Goal: Entertainment & Leisure: Consume media (video, audio)

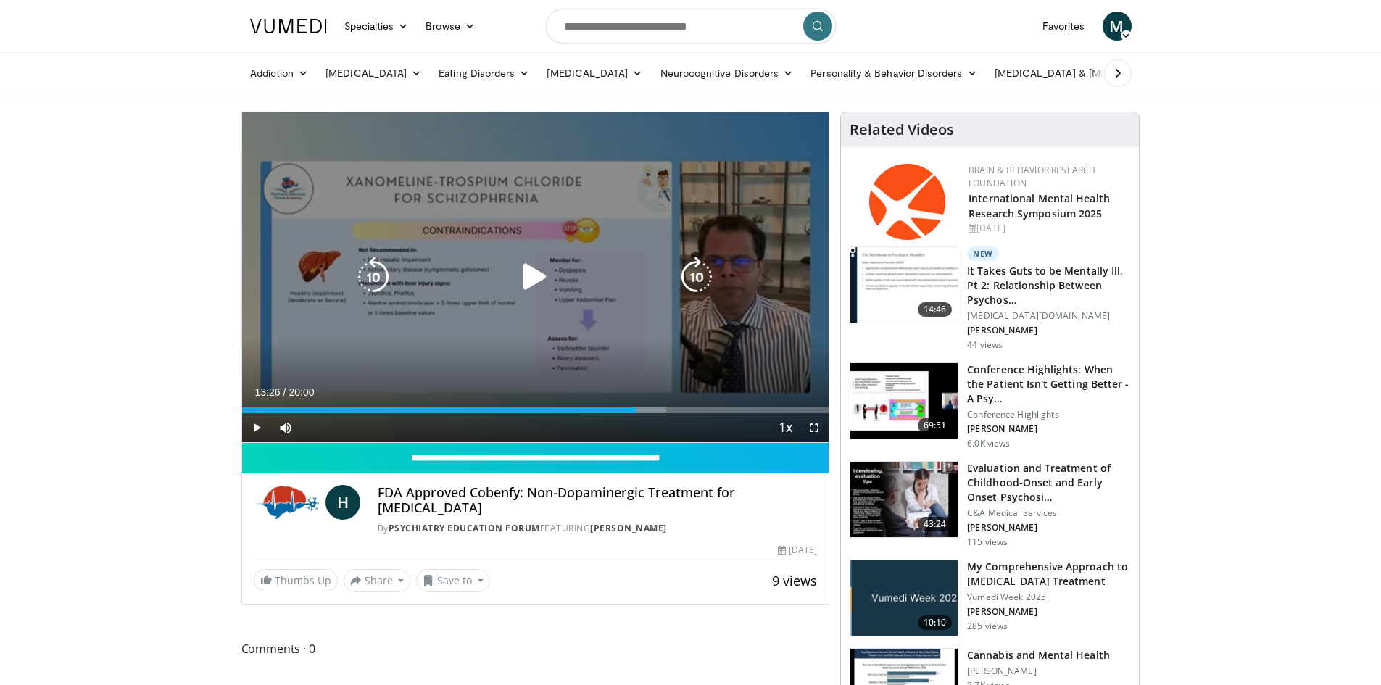
click at [526, 272] on icon "Video Player" at bounding box center [535, 277] width 41 height 41
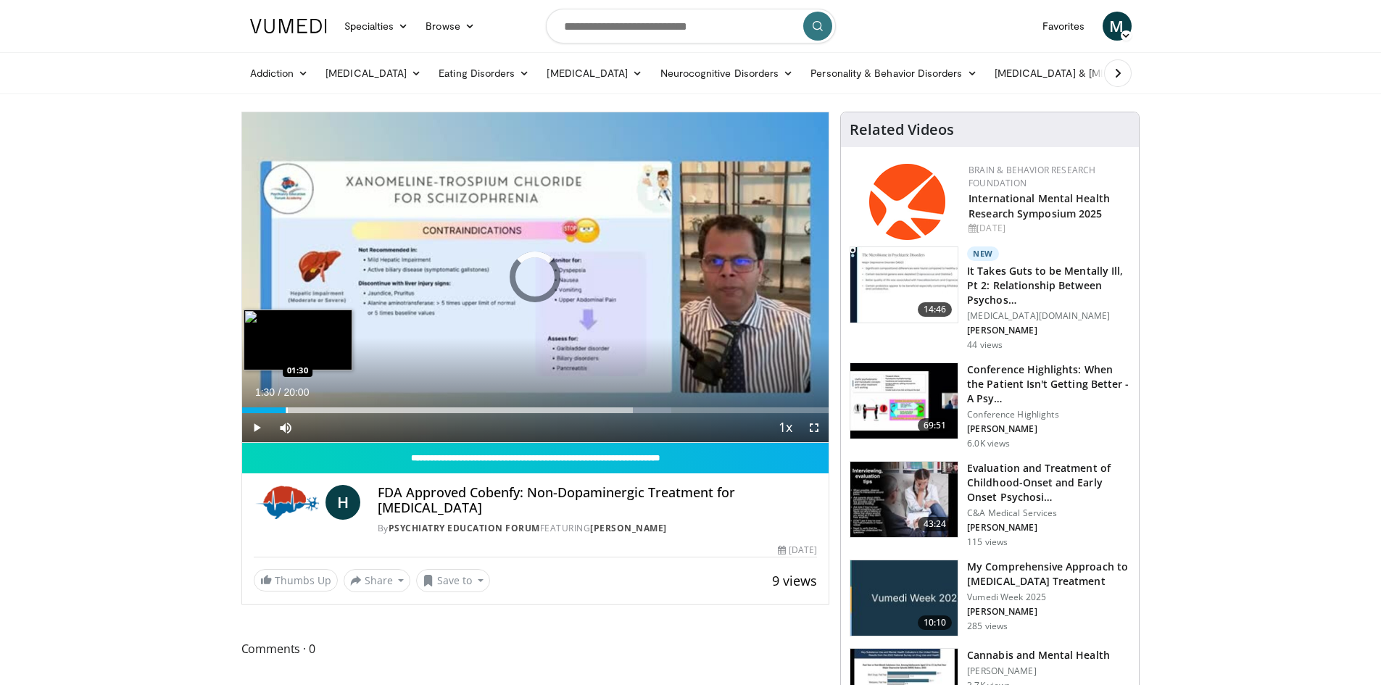
click at [286, 405] on div "Loaded : 73.18% 13:39 01:30" at bounding box center [535, 407] width 587 height 14
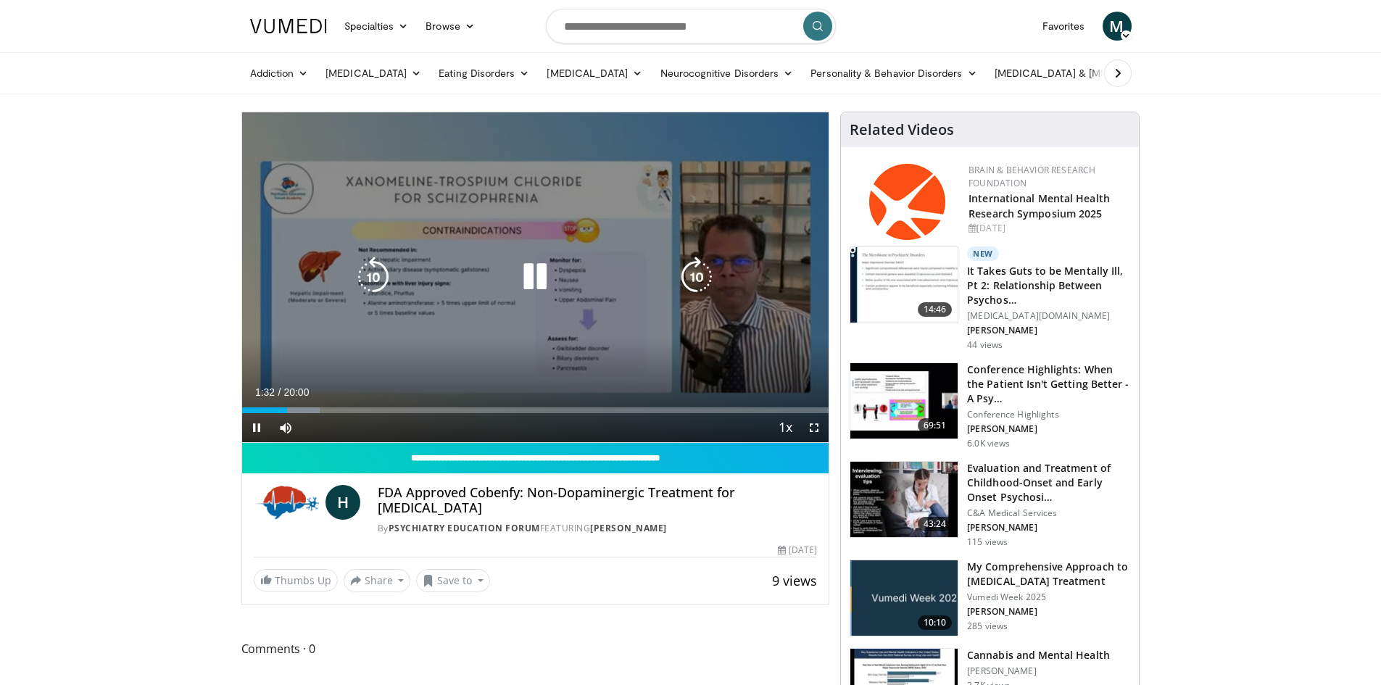
click at [302, 406] on div "Loaded : 13.30% 01:32 01:30" at bounding box center [535, 407] width 587 height 14
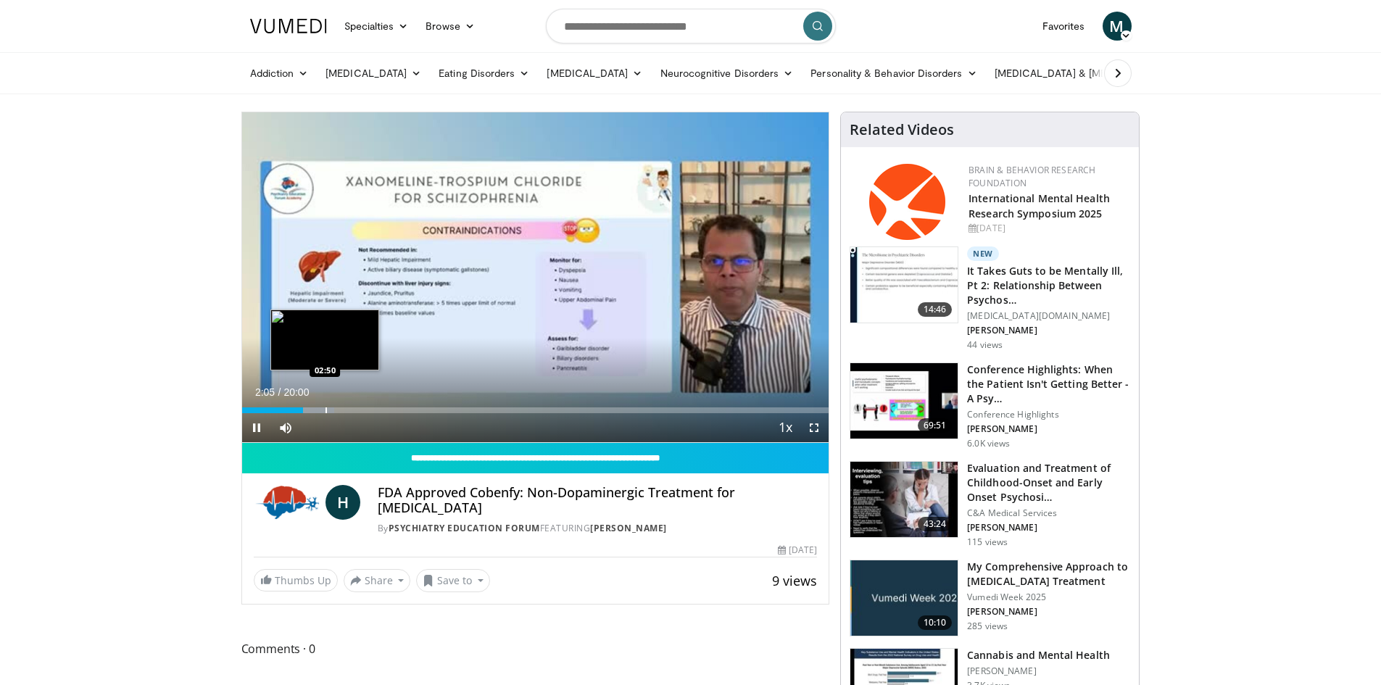
click at [326, 410] on div "Progress Bar" at bounding box center [326, 410] width 1 height 6
click at [345, 411] on div "Progress Bar" at bounding box center [345, 410] width 1 height 6
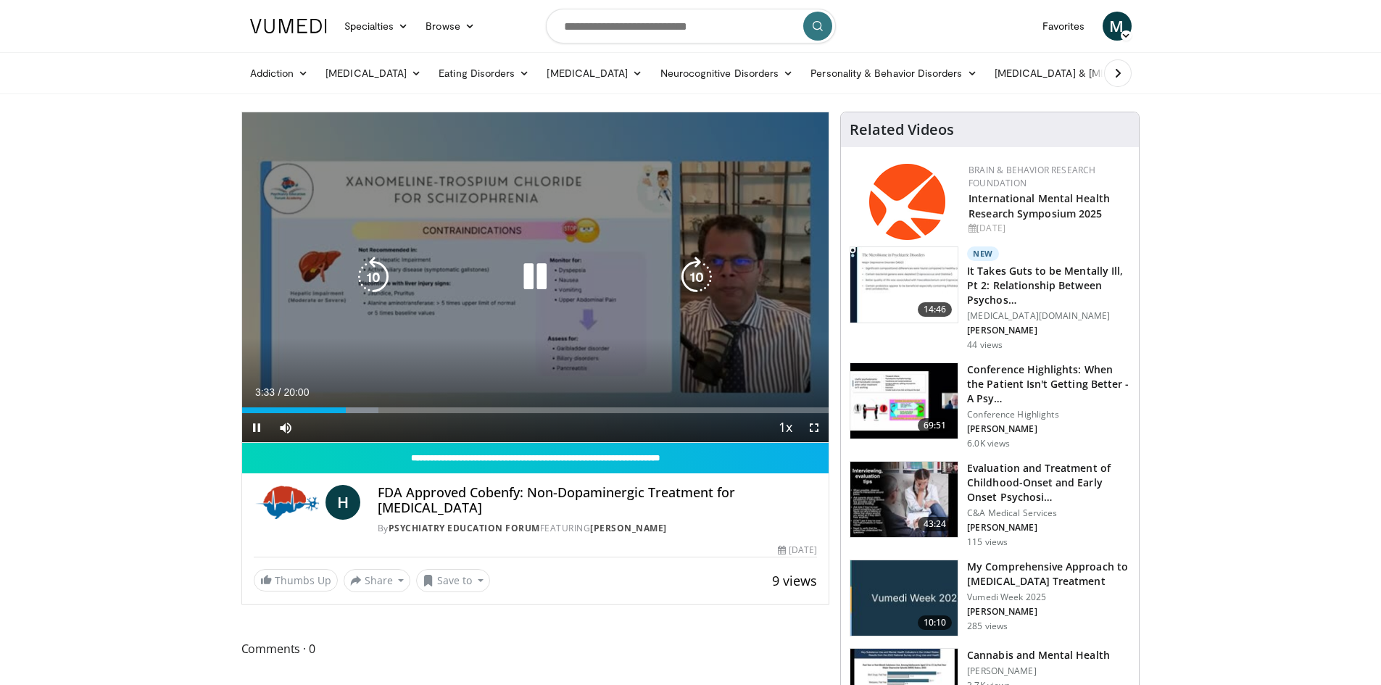
click at [355, 413] on div "Progress Bar" at bounding box center [354, 410] width 47 height 6
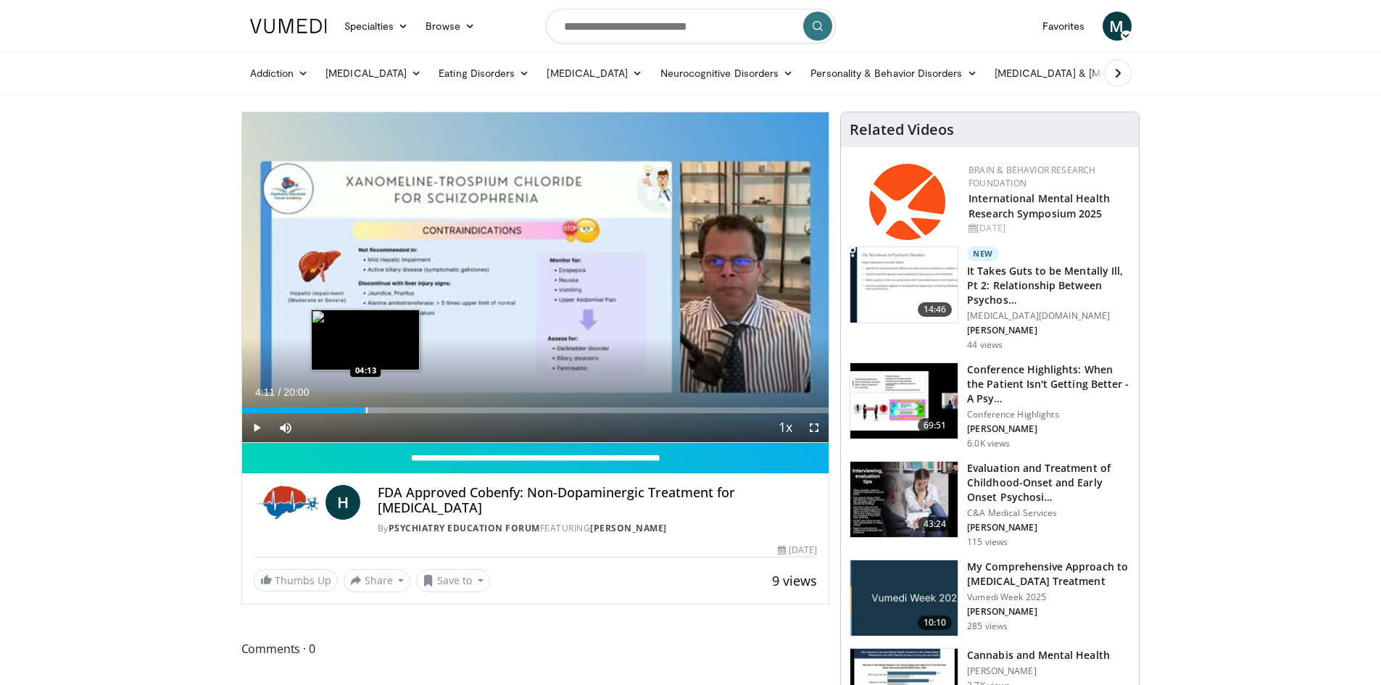
click at [366, 411] on div "Progress Bar" at bounding box center [366, 410] width 1 height 6
click at [377, 411] on div "Progress Bar" at bounding box center [377, 410] width 1 height 6
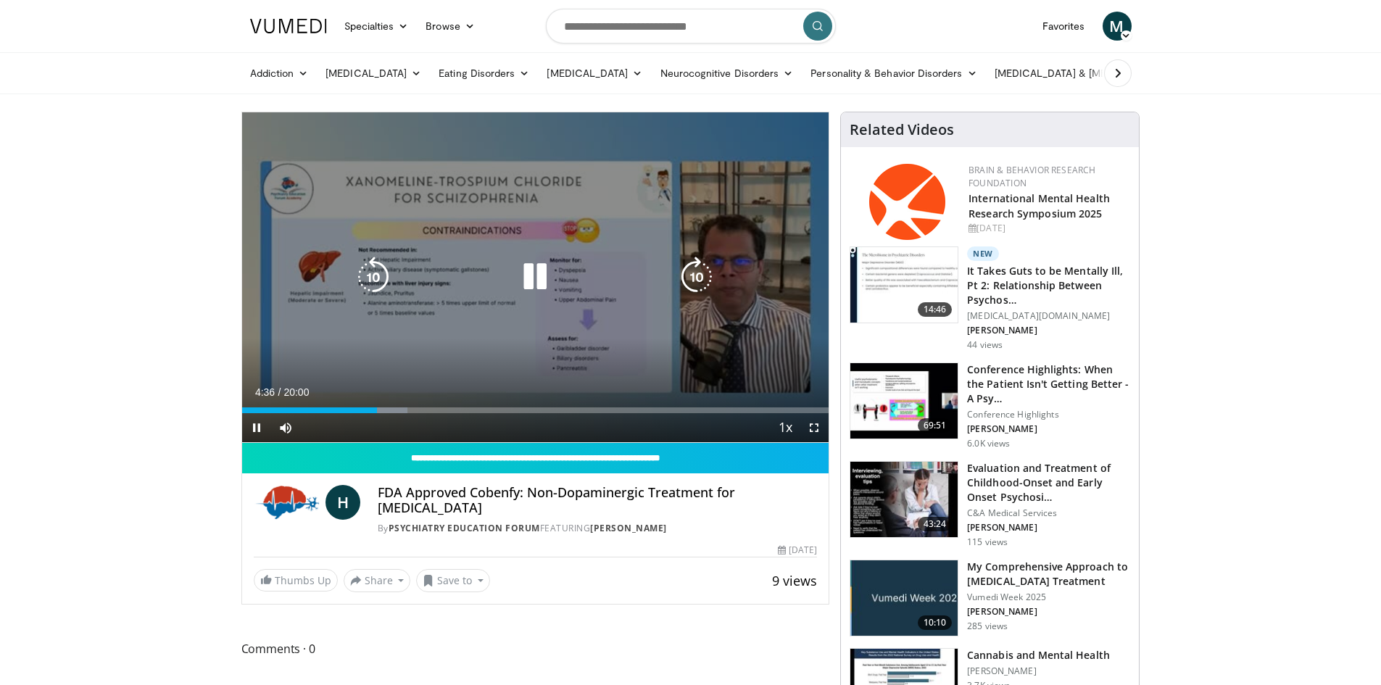
click at [386, 412] on div "Loaded : 28.27% 04:36 05:02" at bounding box center [535, 410] width 587 height 6
click at [400, 412] on div "Loaded : 29.98% 04:59 05:29" at bounding box center [535, 410] width 587 height 6
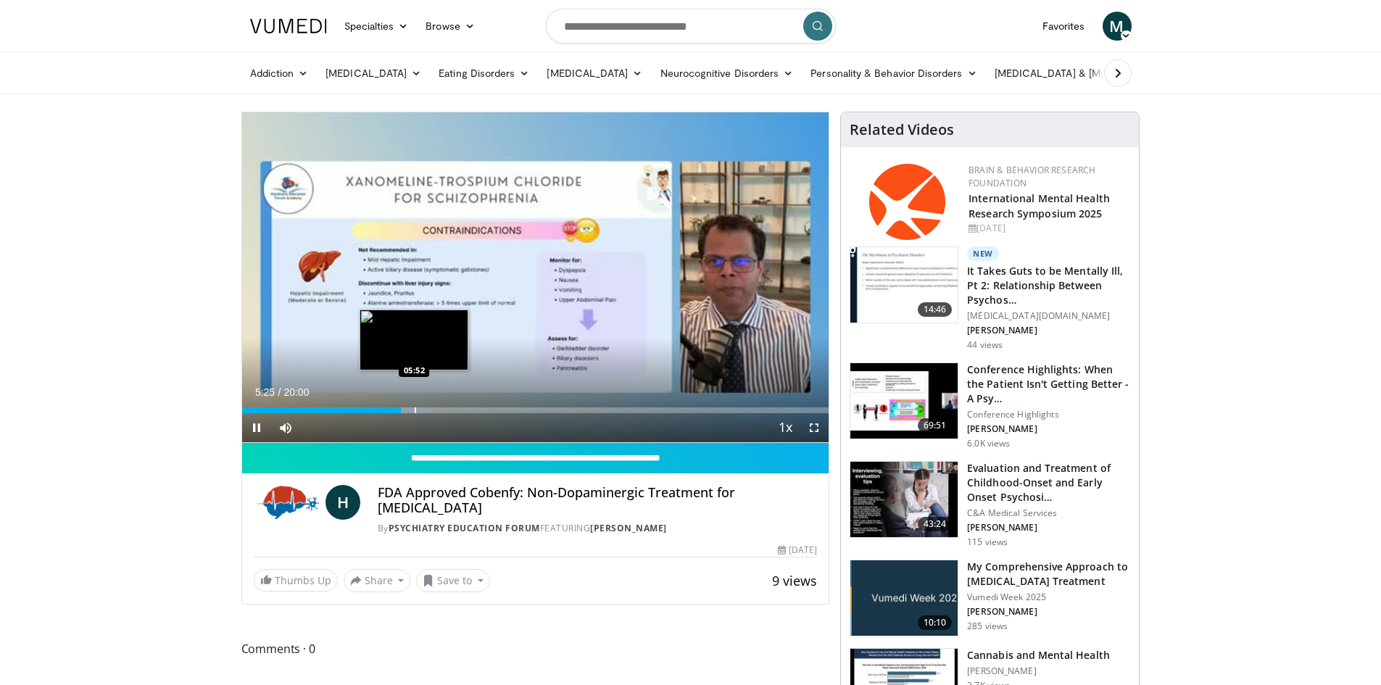
click at [415, 412] on div "Progress Bar" at bounding box center [415, 410] width 1 height 6
click at [429, 411] on video-js "**********" at bounding box center [535, 277] width 587 height 331
click at [430, 412] on div "Progress Bar" at bounding box center [430, 410] width 1 height 6
click at [423, 412] on div "Progress Bar" at bounding box center [423, 410] width 1 height 6
click at [418, 412] on div "06:09" at bounding box center [332, 410] width 181 height 6
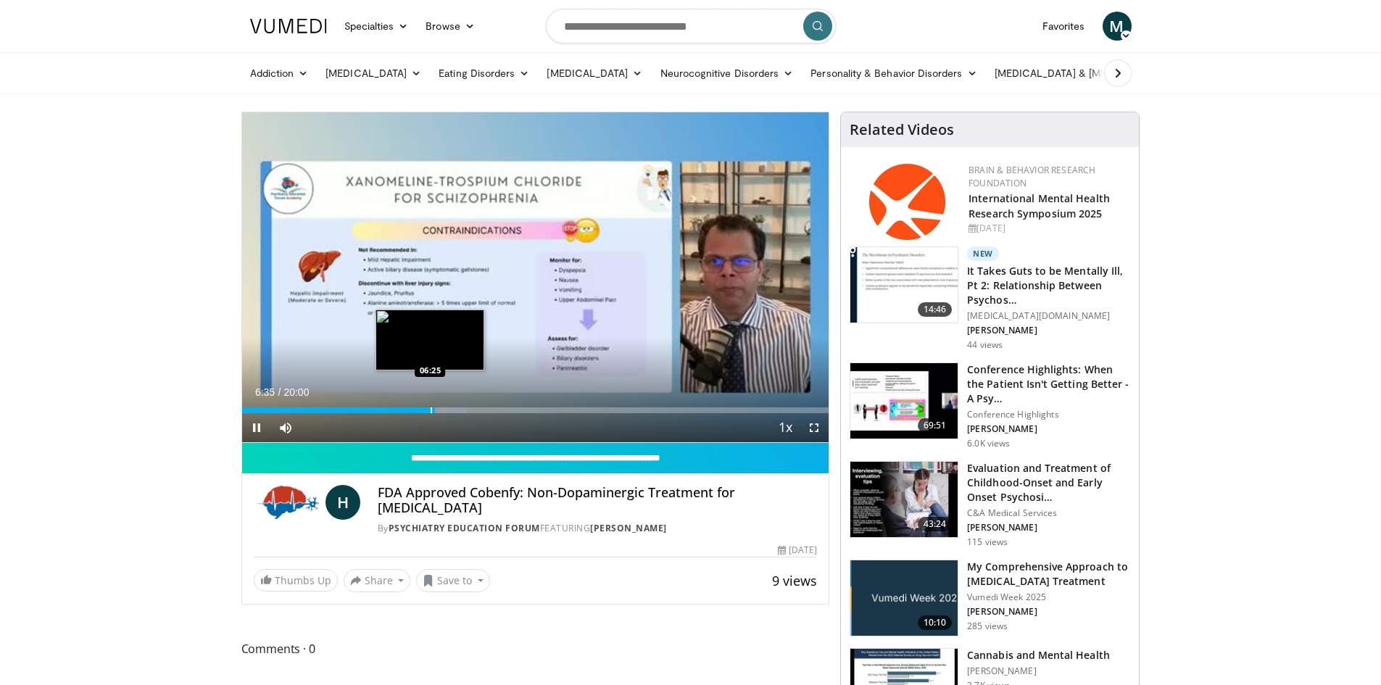
click at [431, 410] on div "Progress Bar" at bounding box center [431, 410] width 1 height 6
click at [452, 412] on div "Progress Bar" at bounding box center [443, 410] width 48 height 6
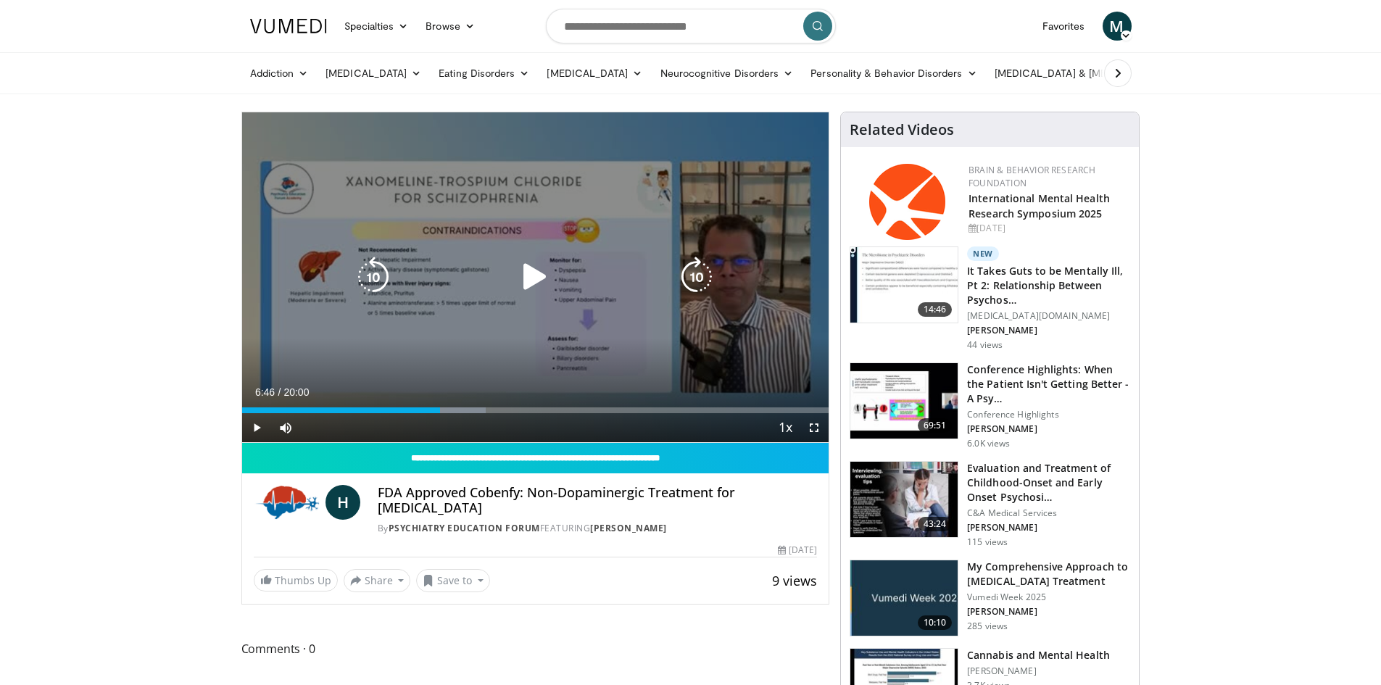
click at [440, 410] on div "07:13" at bounding box center [341, 410] width 199 height 6
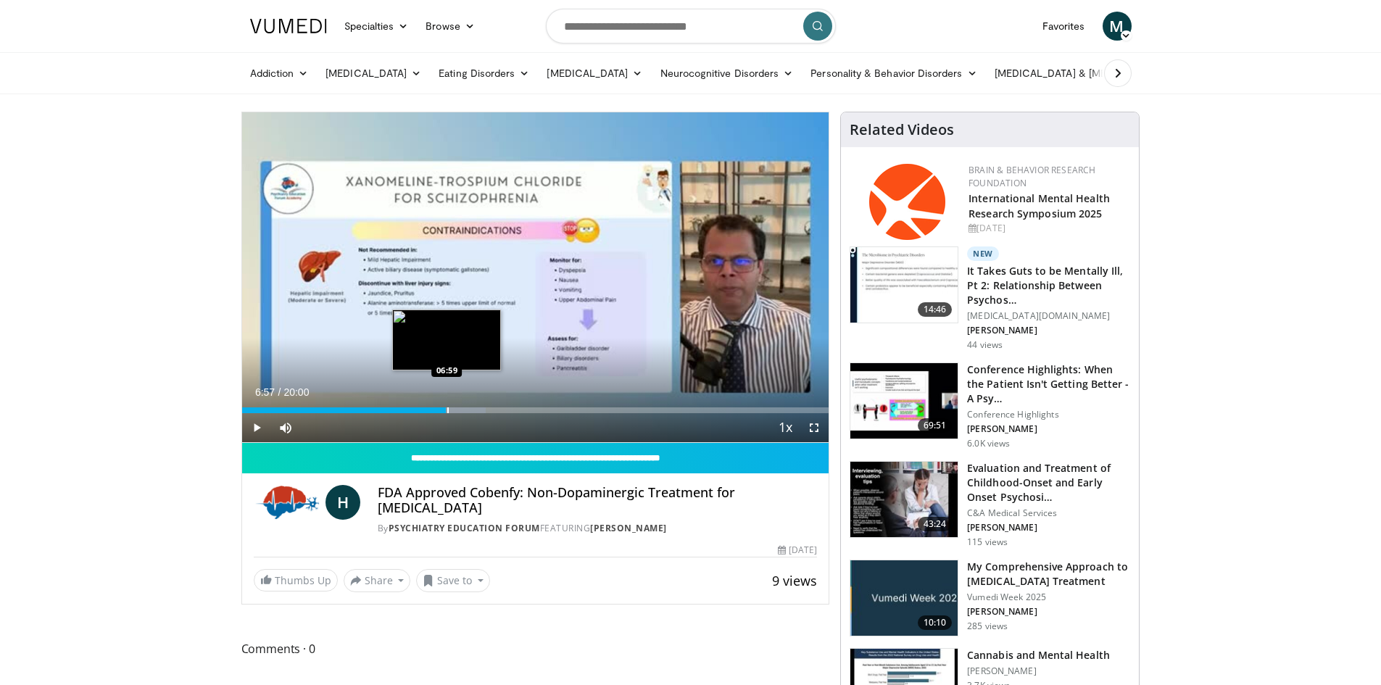
click at [447, 410] on div "Progress Bar" at bounding box center [447, 410] width 1 height 6
click at [456, 410] on div "Progress Bar" at bounding box center [456, 410] width 1 height 6
click at [476, 410] on div "Progress Bar" at bounding box center [476, 410] width 1 height 6
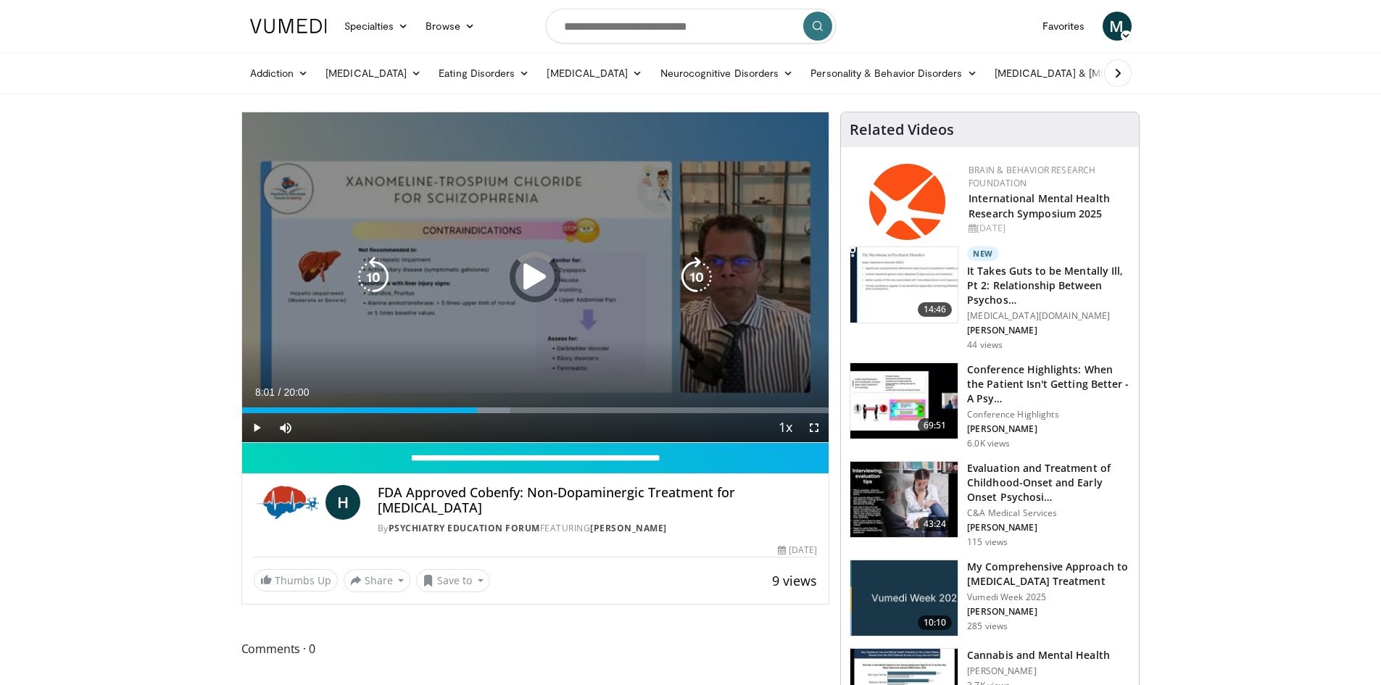
click at [492, 409] on div "Loaded : 45.73% 08:01 07:57" at bounding box center [535, 410] width 587 height 6
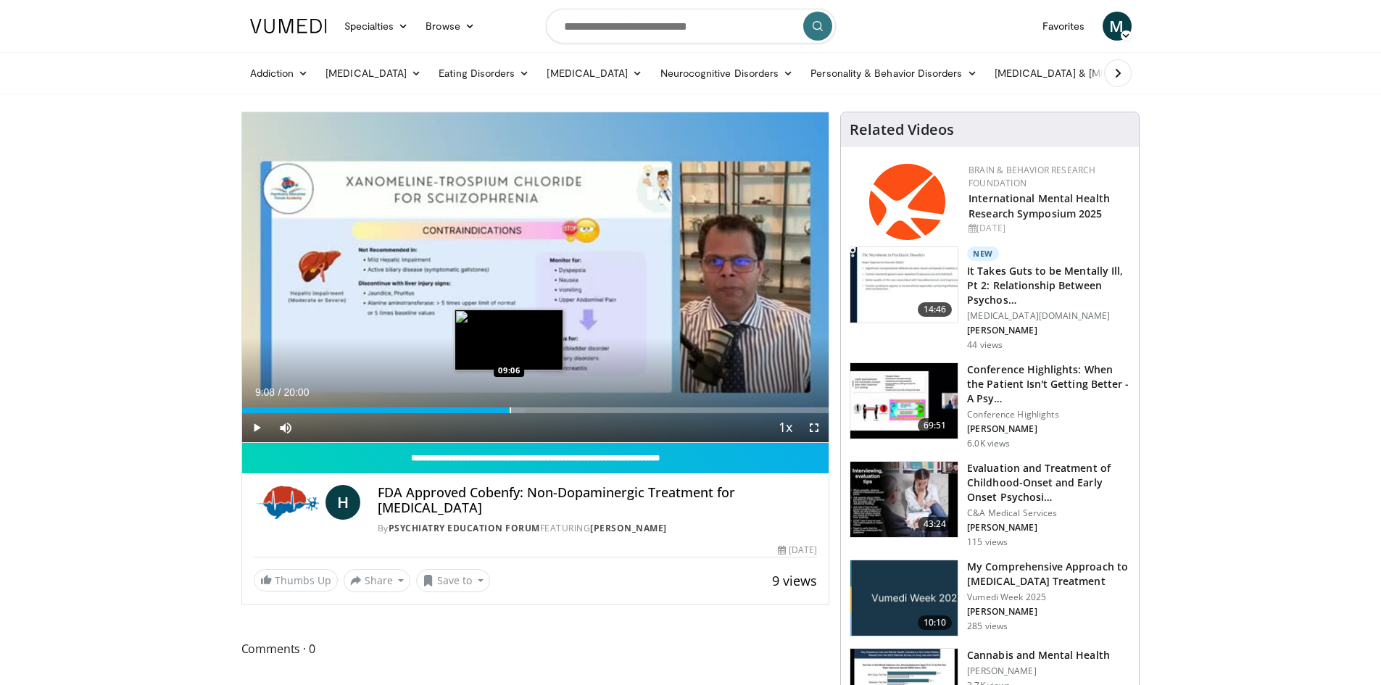
click at [510, 409] on div "Progress Bar" at bounding box center [510, 410] width 1 height 6
click at [526, 410] on div "Progress Bar" at bounding box center [526, 410] width 1 height 6
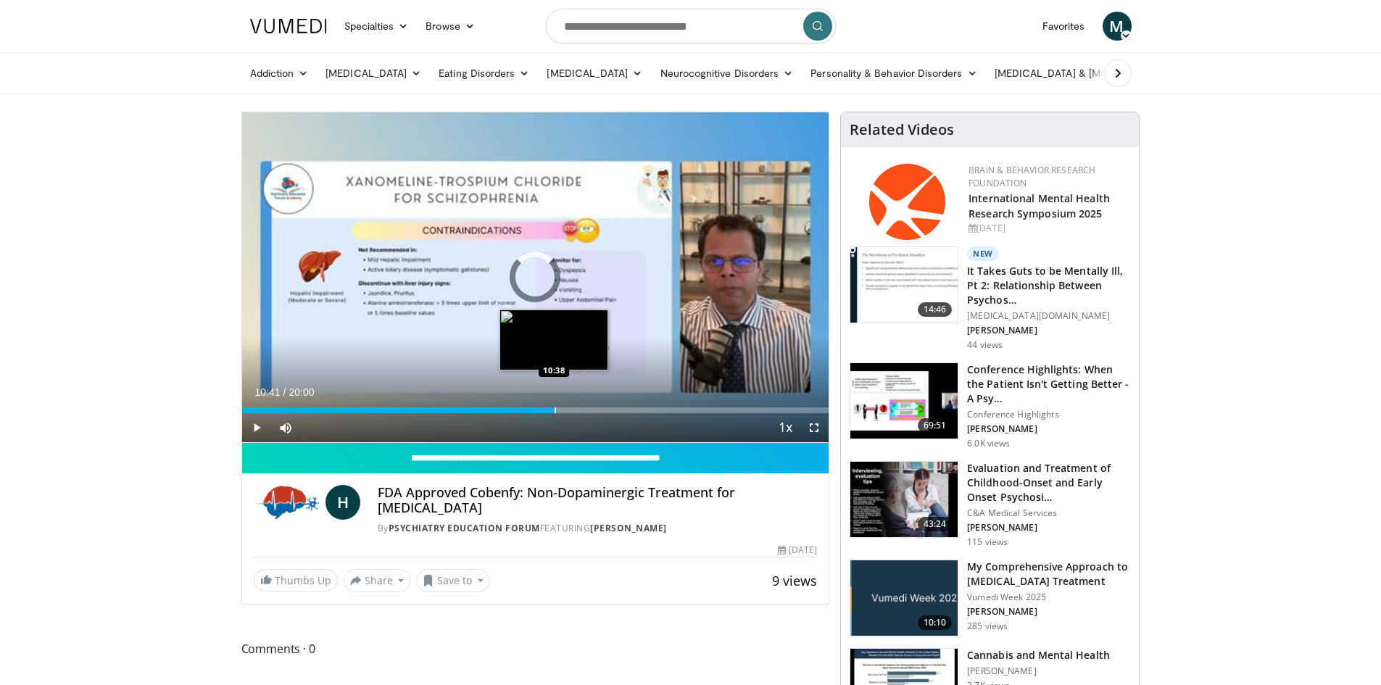
click at [555, 410] on div "Progress Bar" at bounding box center [555, 410] width 1 height 6
click at [568, 410] on div "Progress Bar" at bounding box center [568, 410] width 1 height 6
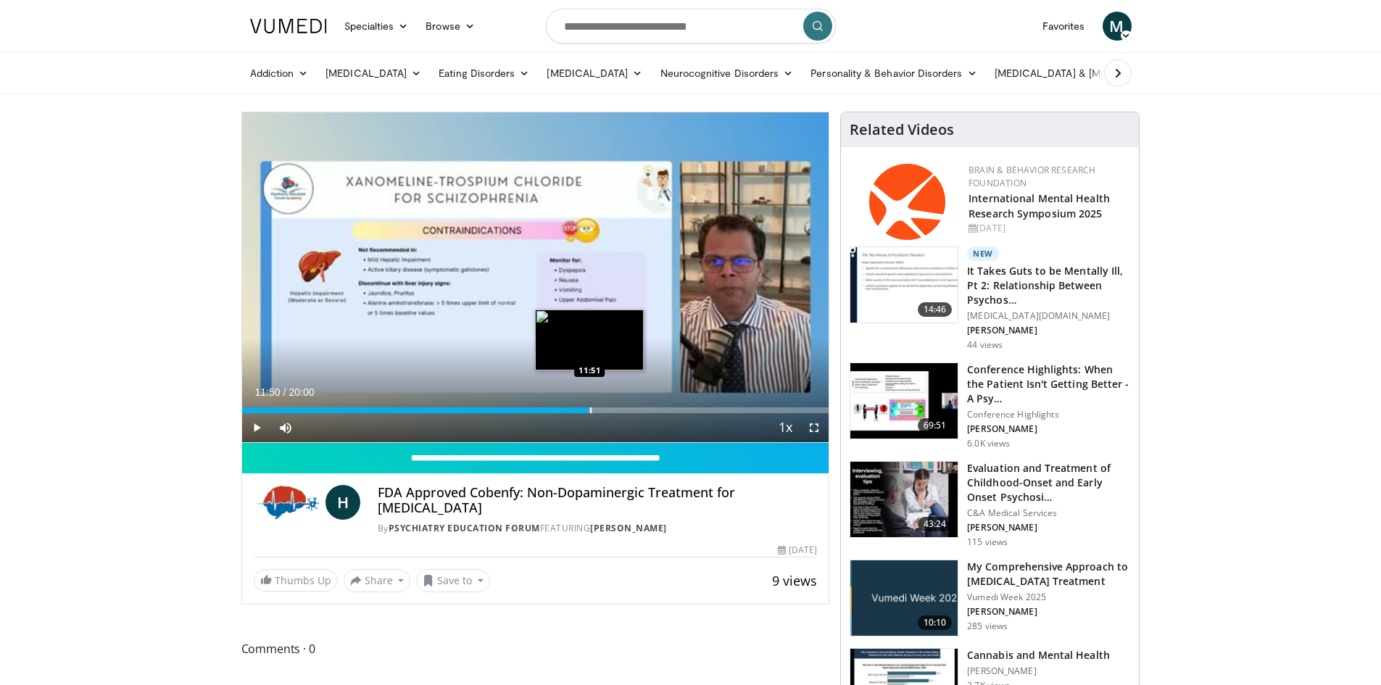
click at [590, 411] on div "Progress Bar" at bounding box center [590, 410] width 1 height 6
click at [613, 411] on div "Progress Bar" at bounding box center [613, 410] width 1 height 6
click at [598, 411] on div "Progress Bar" at bounding box center [598, 410] width 1 height 6
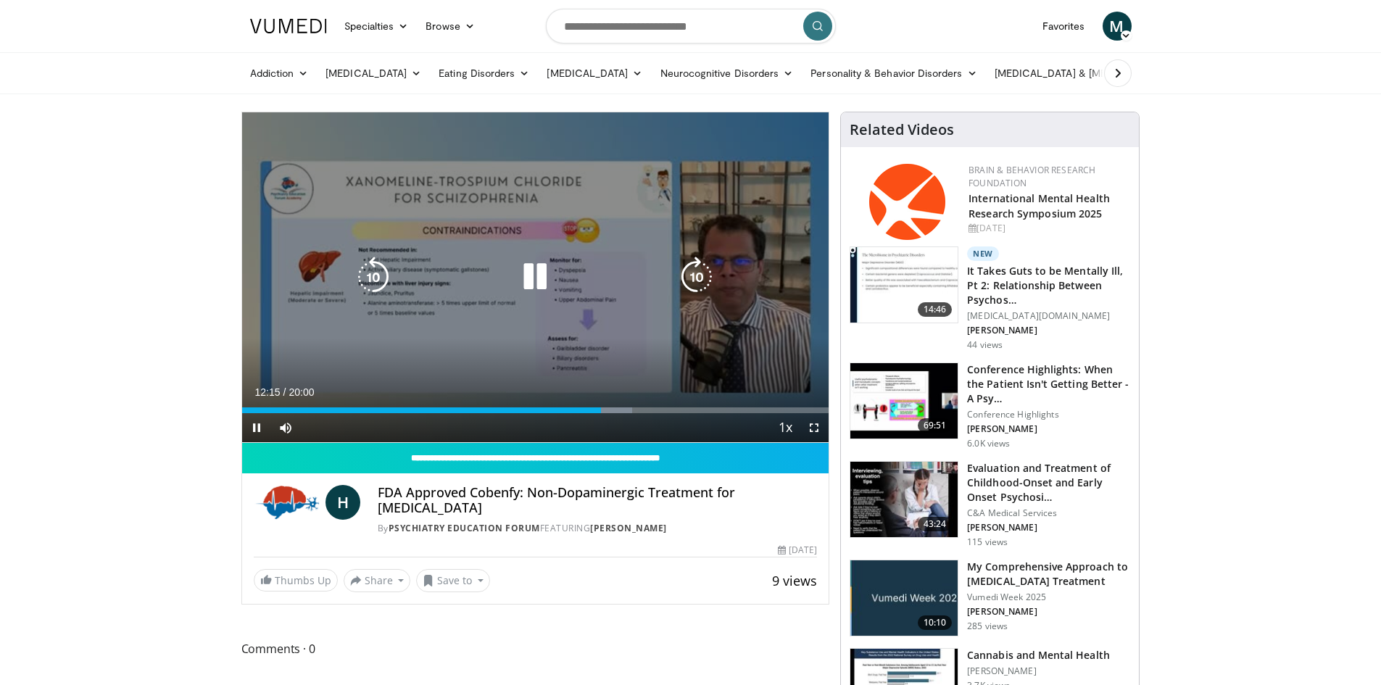
click at [526, 274] on icon "Video Player" at bounding box center [535, 277] width 41 height 41
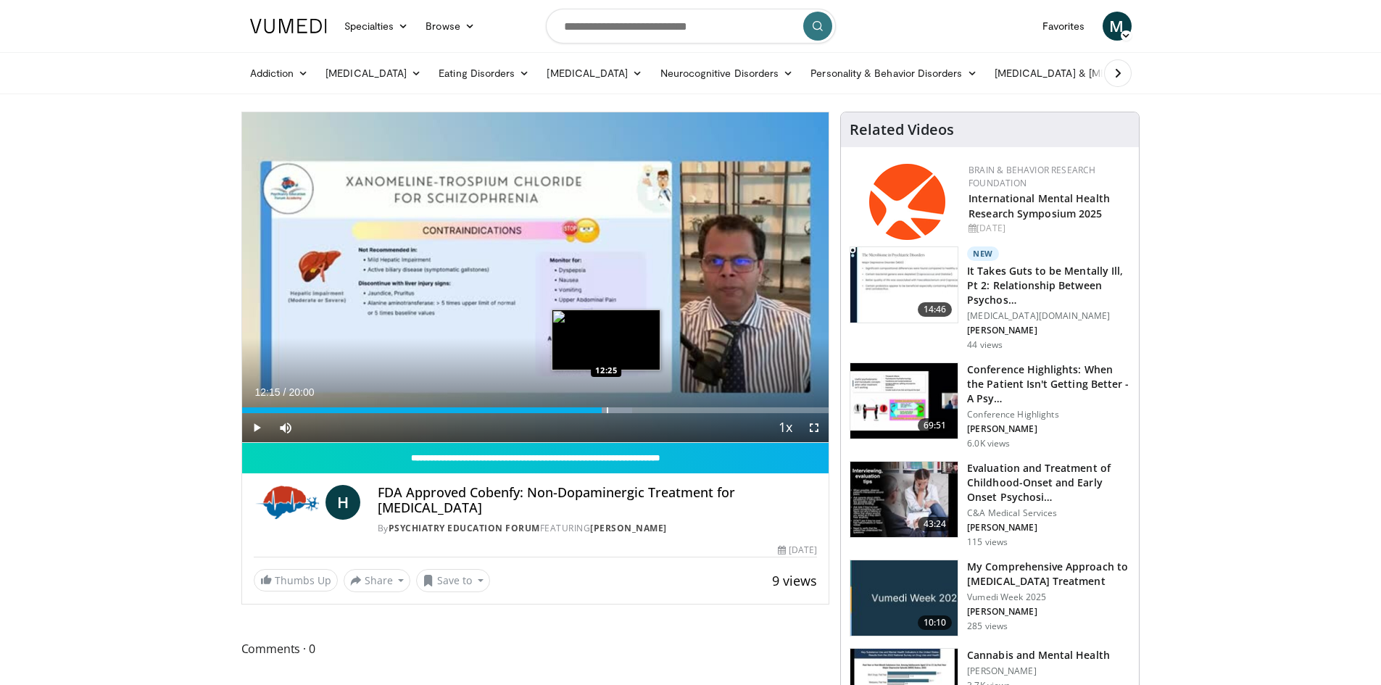
click at [606, 404] on div "Loaded : 66.52% 12:15 12:25" at bounding box center [535, 407] width 587 height 14
click at [611, 406] on div "Loaded : 67.35% 12:34 12:34" at bounding box center [535, 407] width 587 height 14
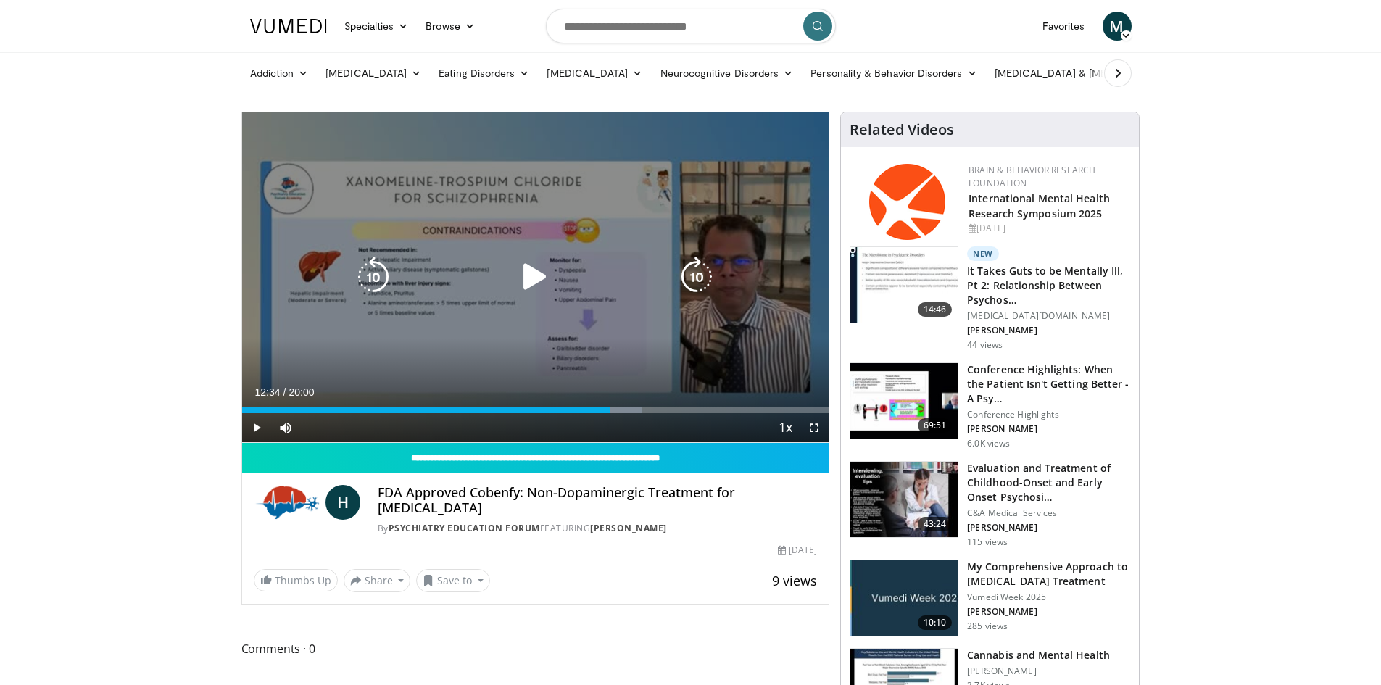
click at [530, 278] on icon "Video Player" at bounding box center [535, 277] width 41 height 41
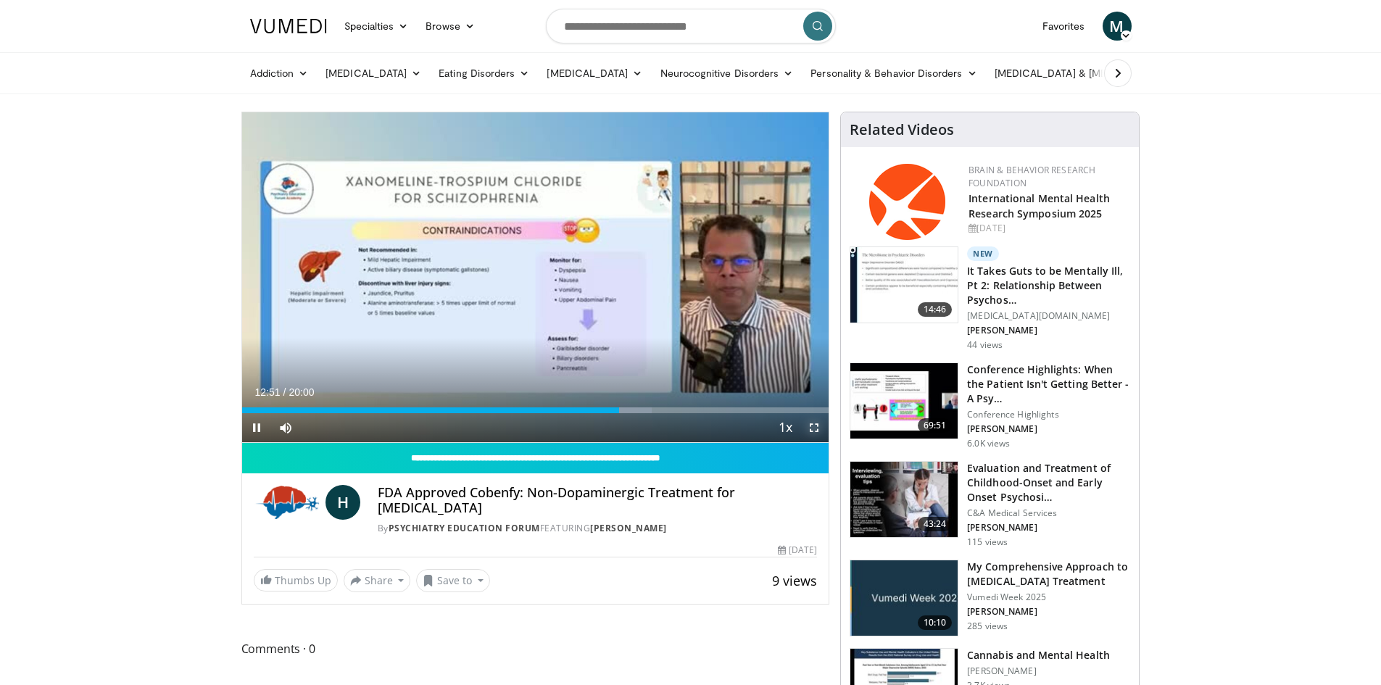
click at [813, 427] on span "Video Player" at bounding box center [814, 427] width 29 height 29
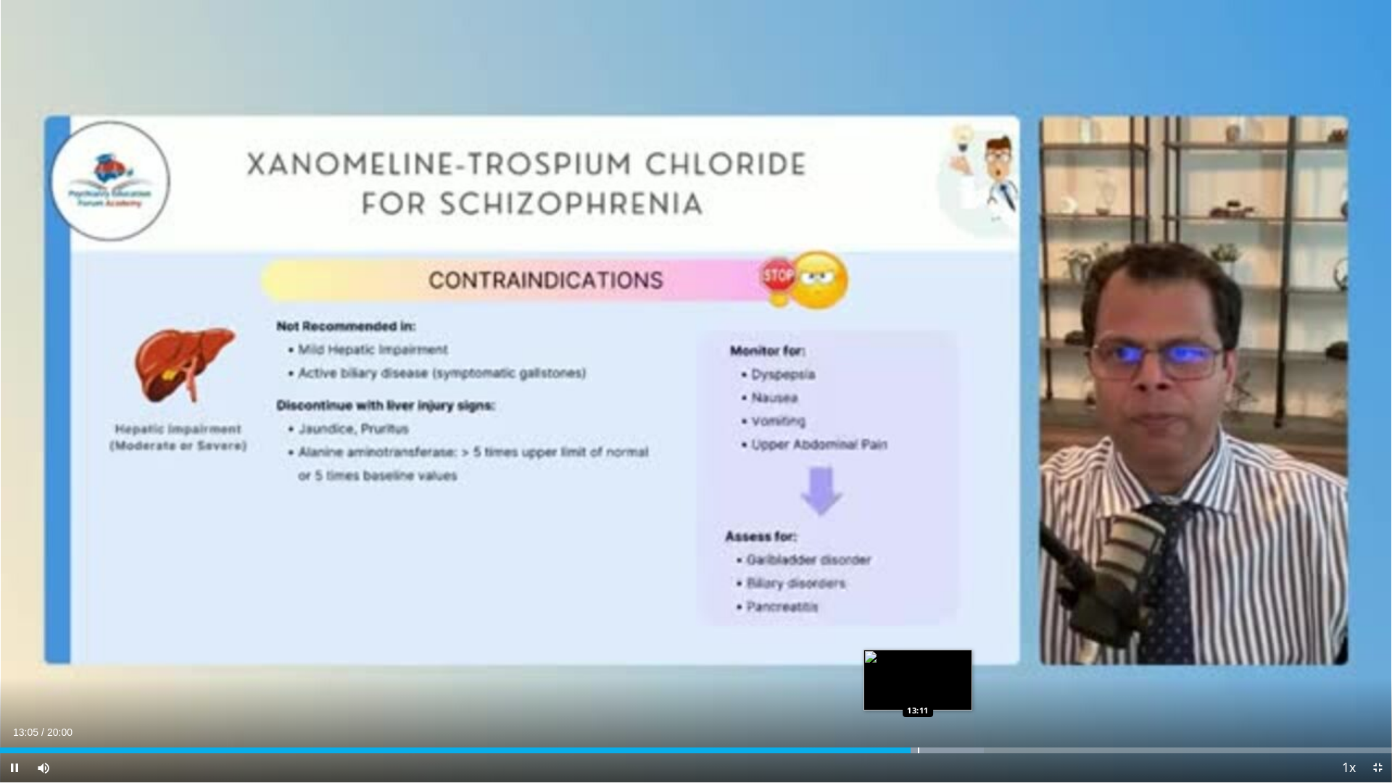
click at [918, 684] on div "Progress Bar" at bounding box center [918, 751] width 1 height 6
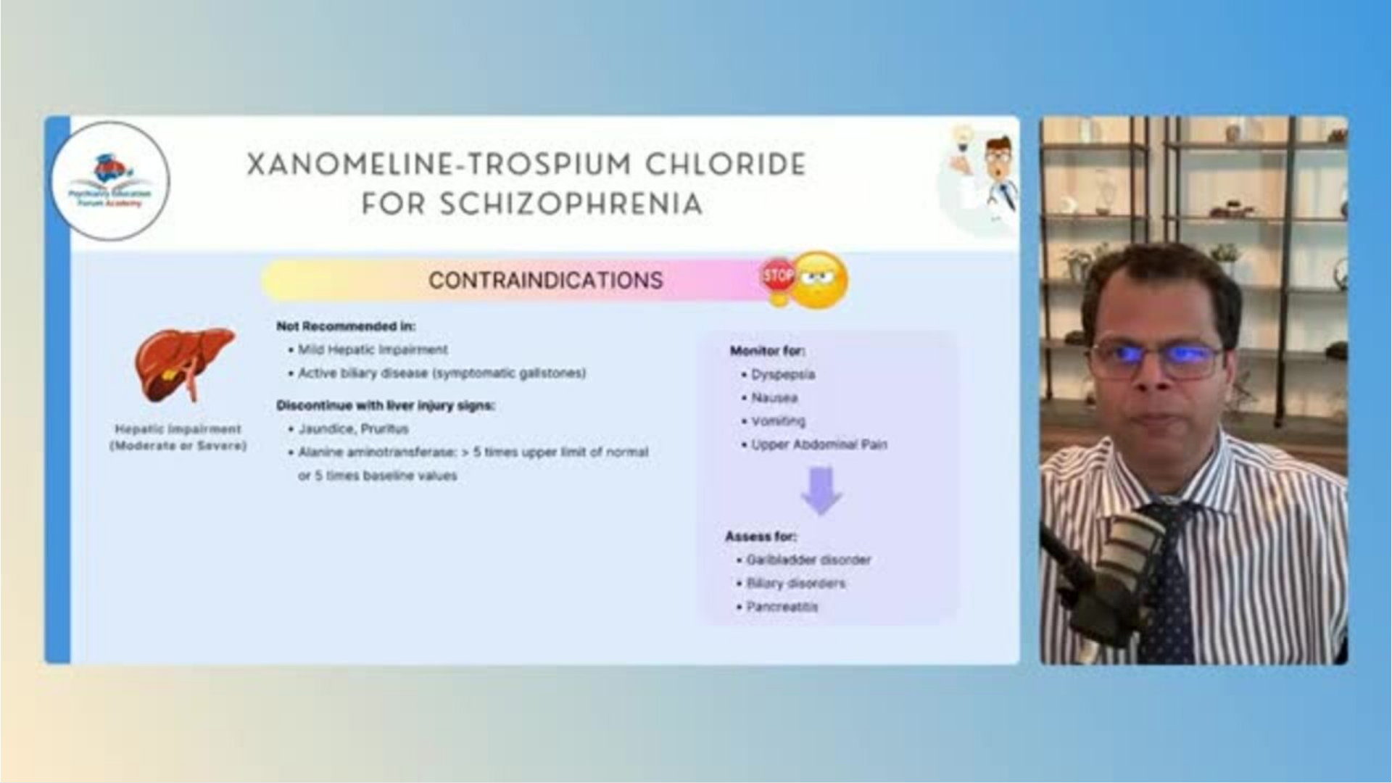
click at [911, 684] on div "10 seconds Tap to unmute" at bounding box center [696, 391] width 1392 height 782
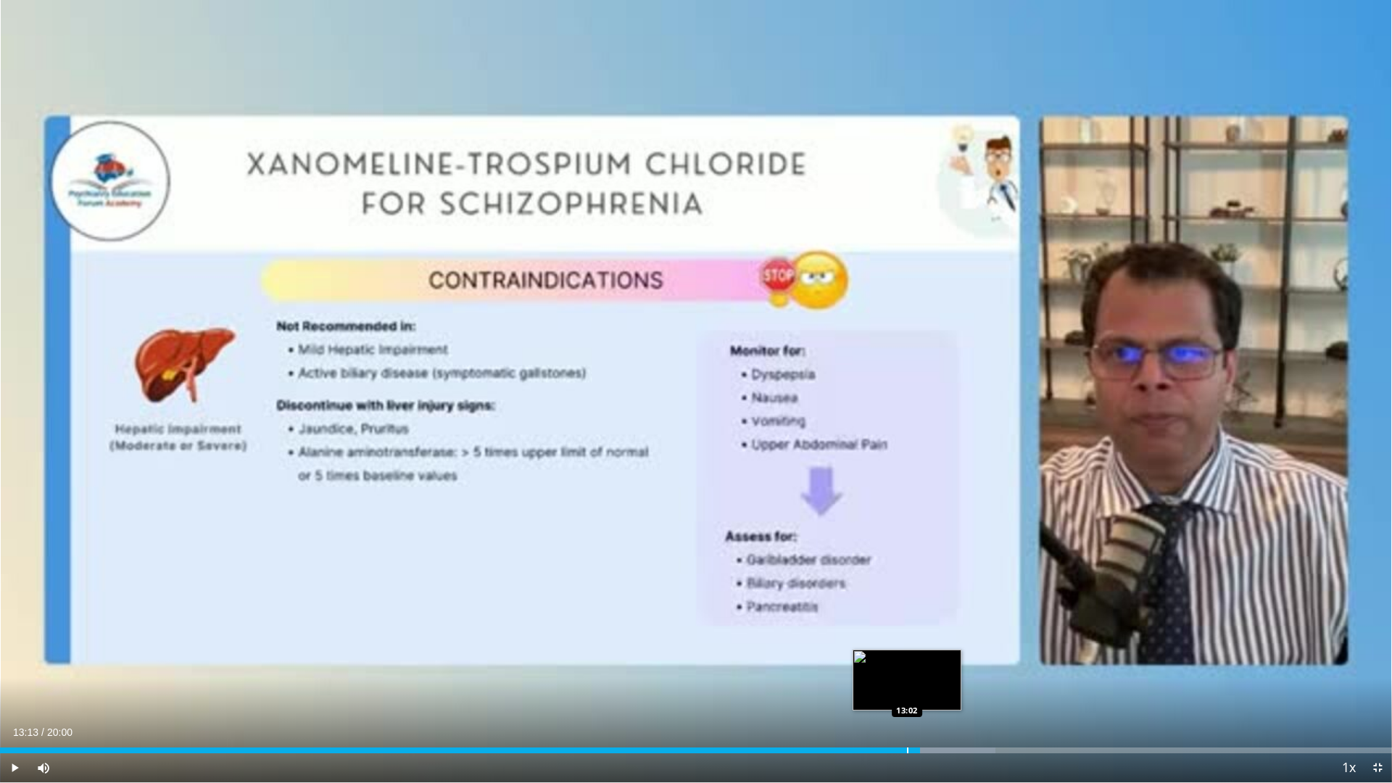
click at [907, 684] on div "Progress Bar" at bounding box center [907, 751] width 1 height 6
click at [914, 684] on div "Progress Bar" at bounding box center [914, 751] width 1 height 6
click at [905, 684] on div "Loaded : 71.51% 13:00 13:01" at bounding box center [696, 751] width 1392 height 6
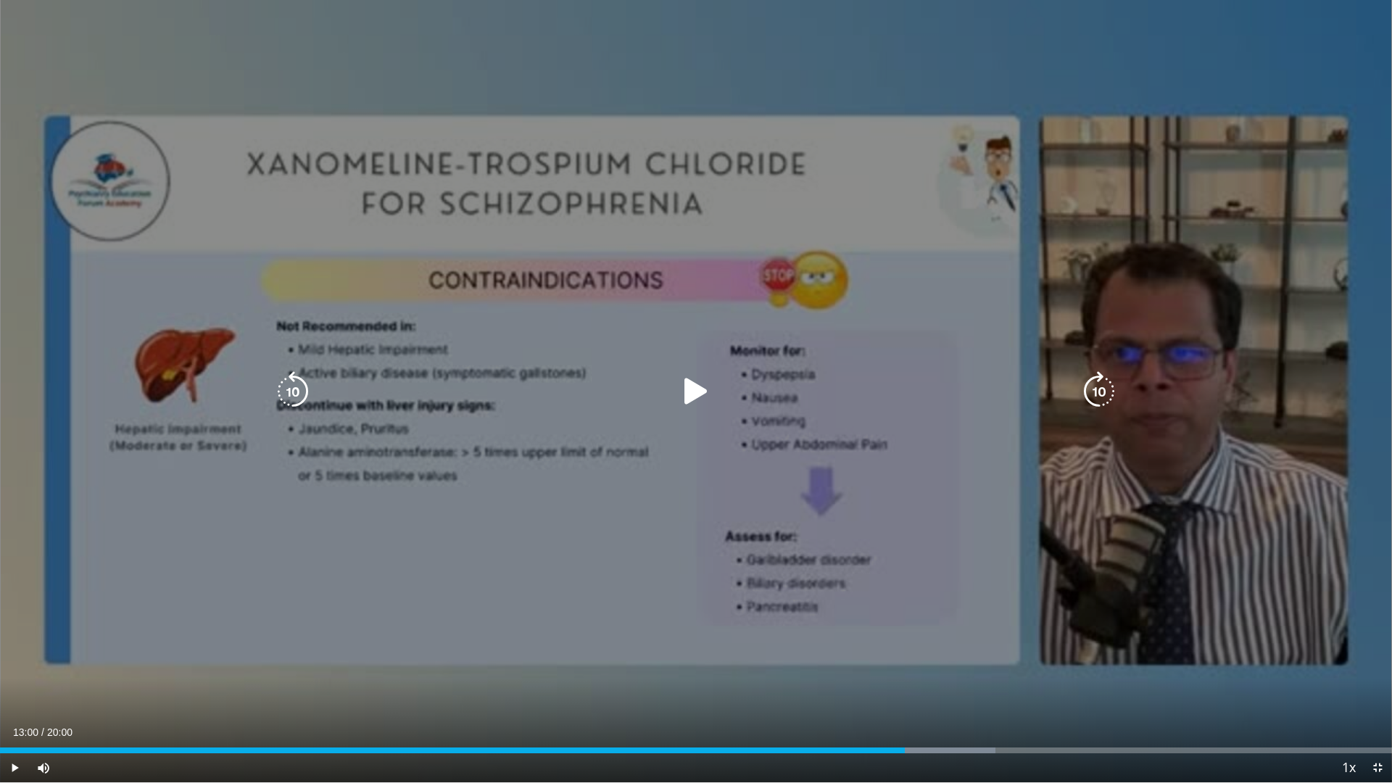
click at [692, 382] on icon "Video Player" at bounding box center [696, 391] width 41 height 41
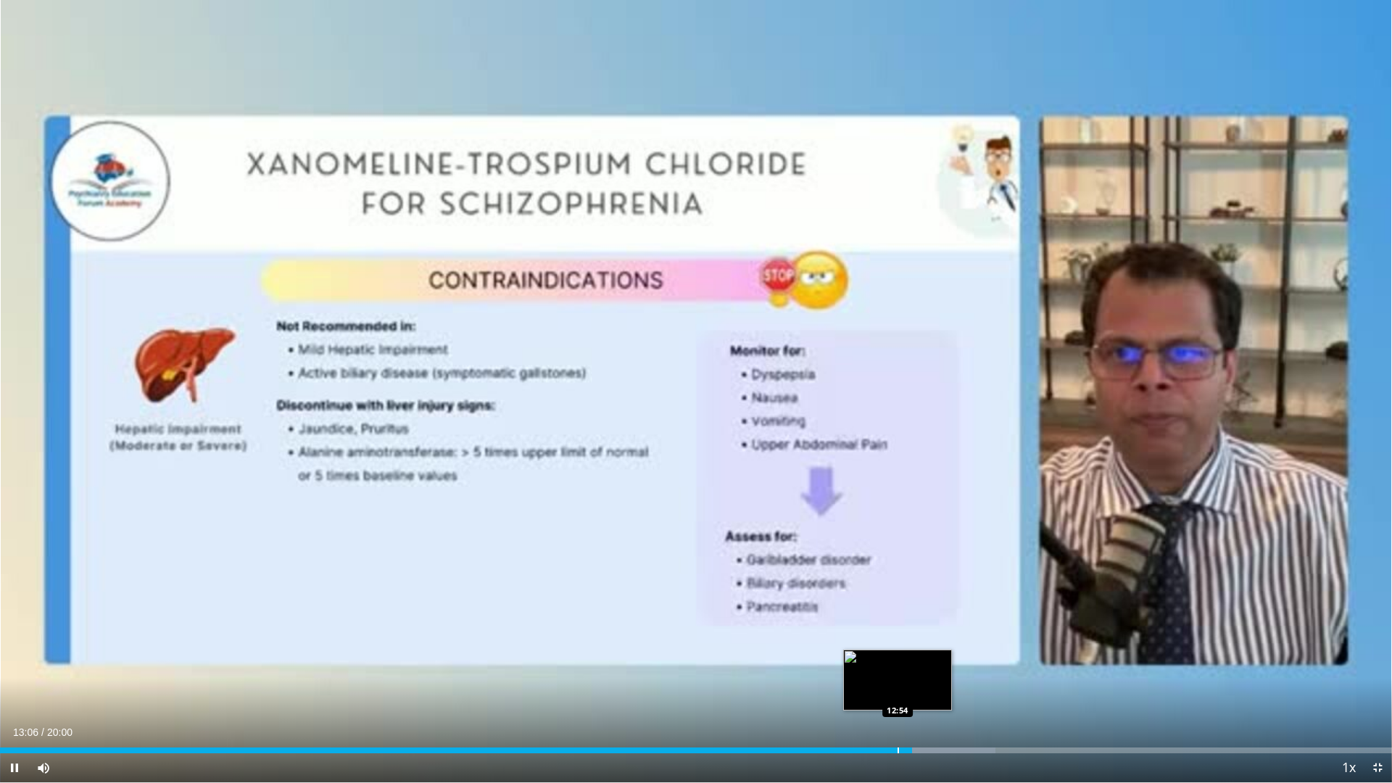
click at [898, 684] on div "Loaded : 71.51% 13:06 12:54" at bounding box center [696, 747] width 1392 height 14
click at [890, 684] on div "Loaded : 71.51% 12:55 12:47" at bounding box center [696, 747] width 1392 height 14
click at [927, 684] on div "Loaded : 71.51% 12:49 13:18" at bounding box center [696, 747] width 1392 height 14
click at [940, 684] on div "Loaded : 72.34% 13:20 13:31" at bounding box center [696, 747] width 1392 height 14
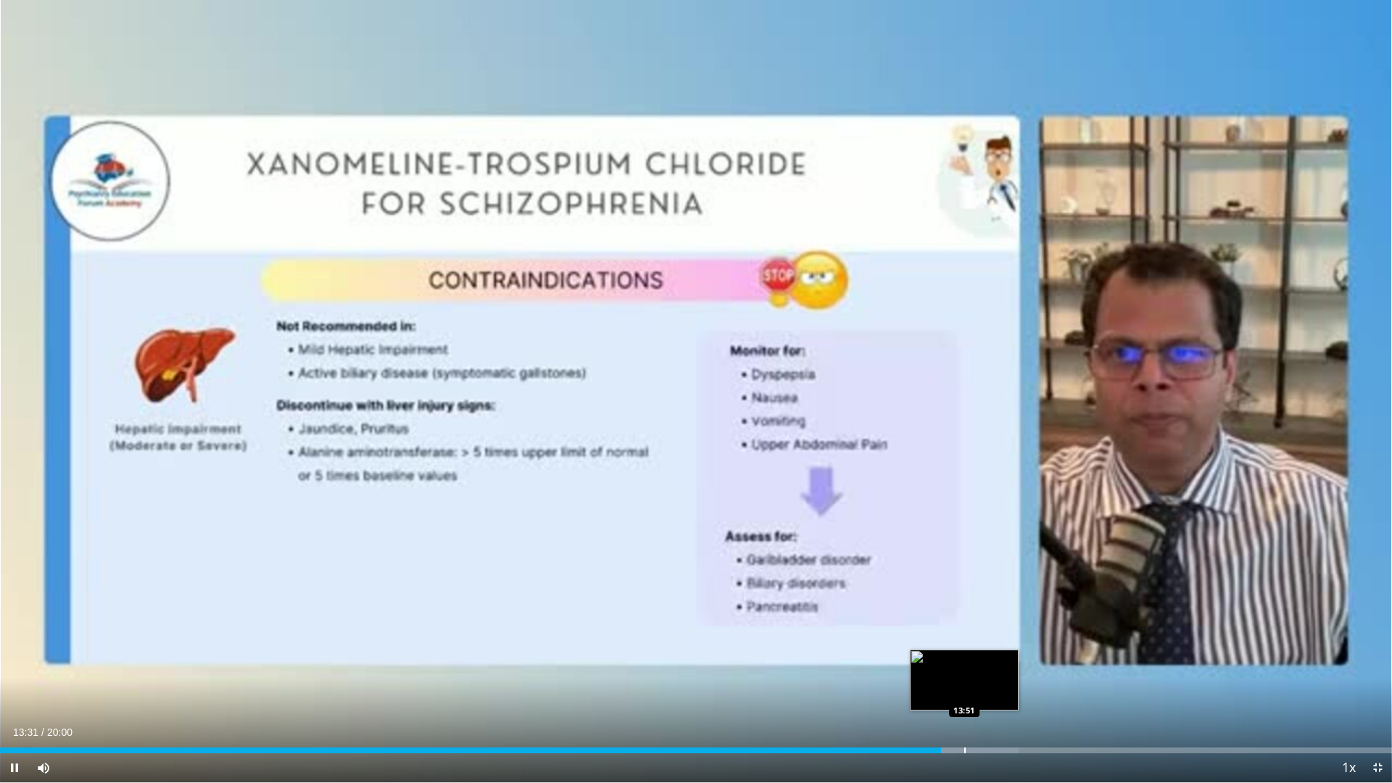
click at [966, 684] on div "Loaded : 73.18% 13:31 13:51" at bounding box center [696, 747] width 1392 height 14
click at [970, 684] on div "Progress Bar" at bounding box center [970, 751] width 1 height 6
click at [964, 684] on div "Progress Bar" at bounding box center [964, 751] width 1 height 6
click at [953, 684] on div "Progress Bar" at bounding box center [953, 751] width 1 height 6
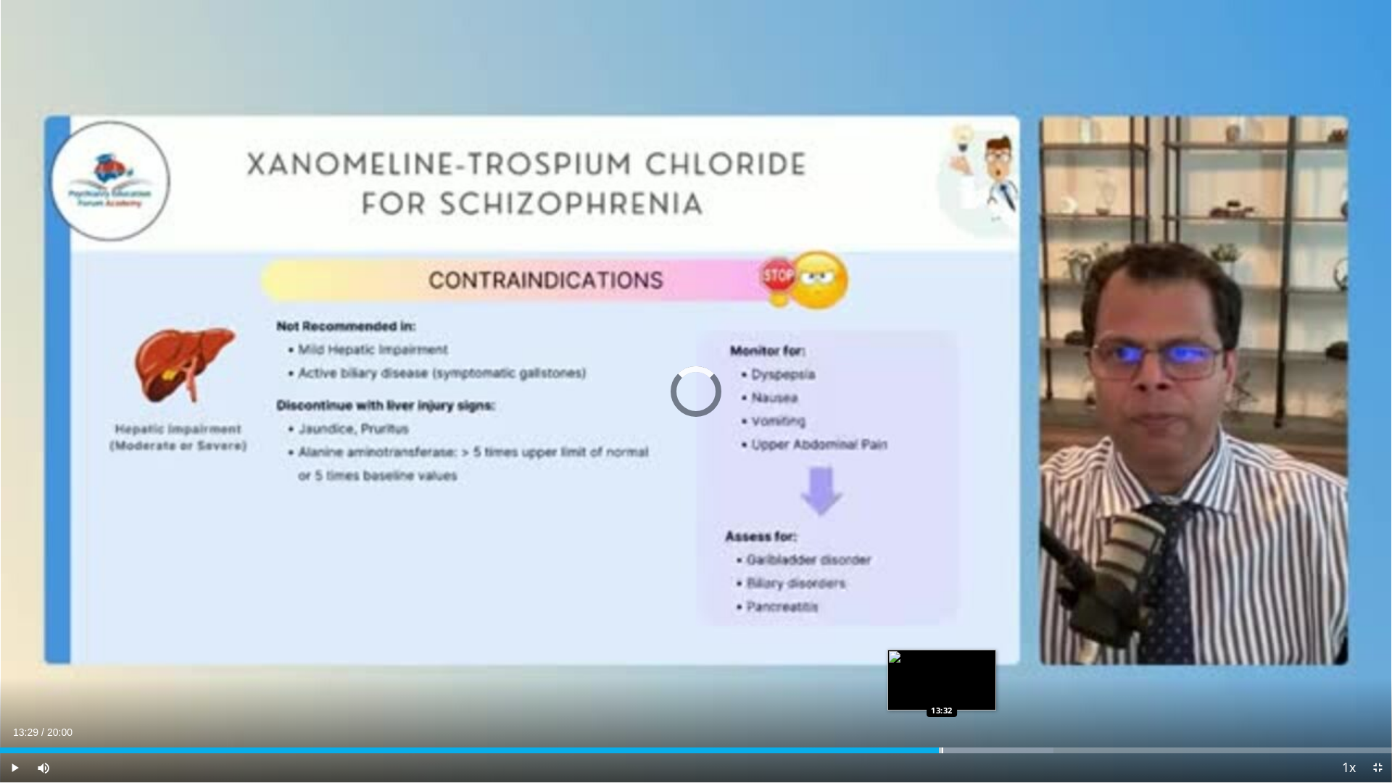
click at [939, 684] on div "13:42" at bounding box center [469, 751] width 939 height 6
click at [979, 684] on div "Progress Bar" at bounding box center [979, 751] width 1 height 6
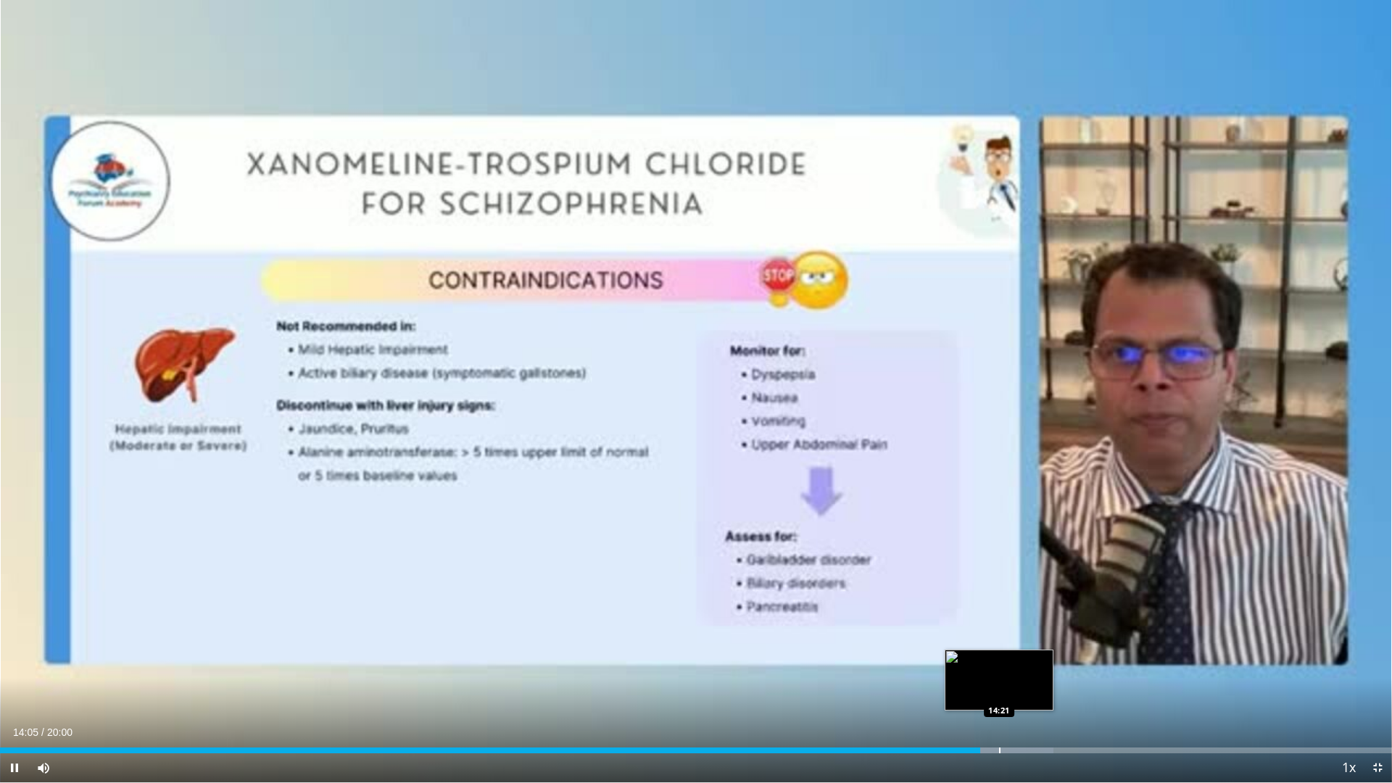
click at [999, 684] on div "Progress Bar" at bounding box center [999, 751] width 1 height 6
click at [1025, 684] on div "Loaded : 77.33% 14:23 14:43" at bounding box center [696, 747] width 1392 height 14
click at [1046, 684] on div "Loaded : 79.00% 15:02 15:02" at bounding box center [696, 747] width 1392 height 14
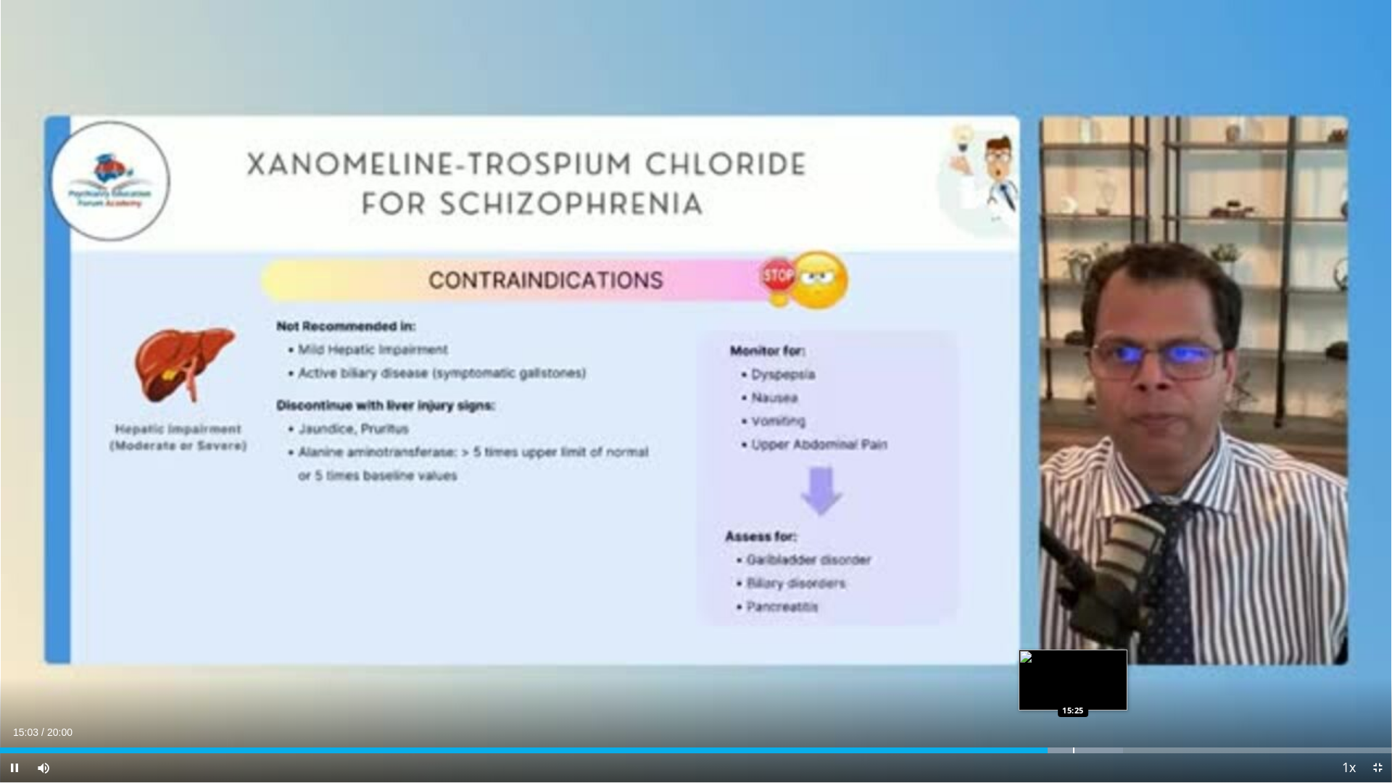
click at [1073, 684] on div "Loaded : 80.66% 15:03 15:25" at bounding box center [696, 747] width 1392 height 14
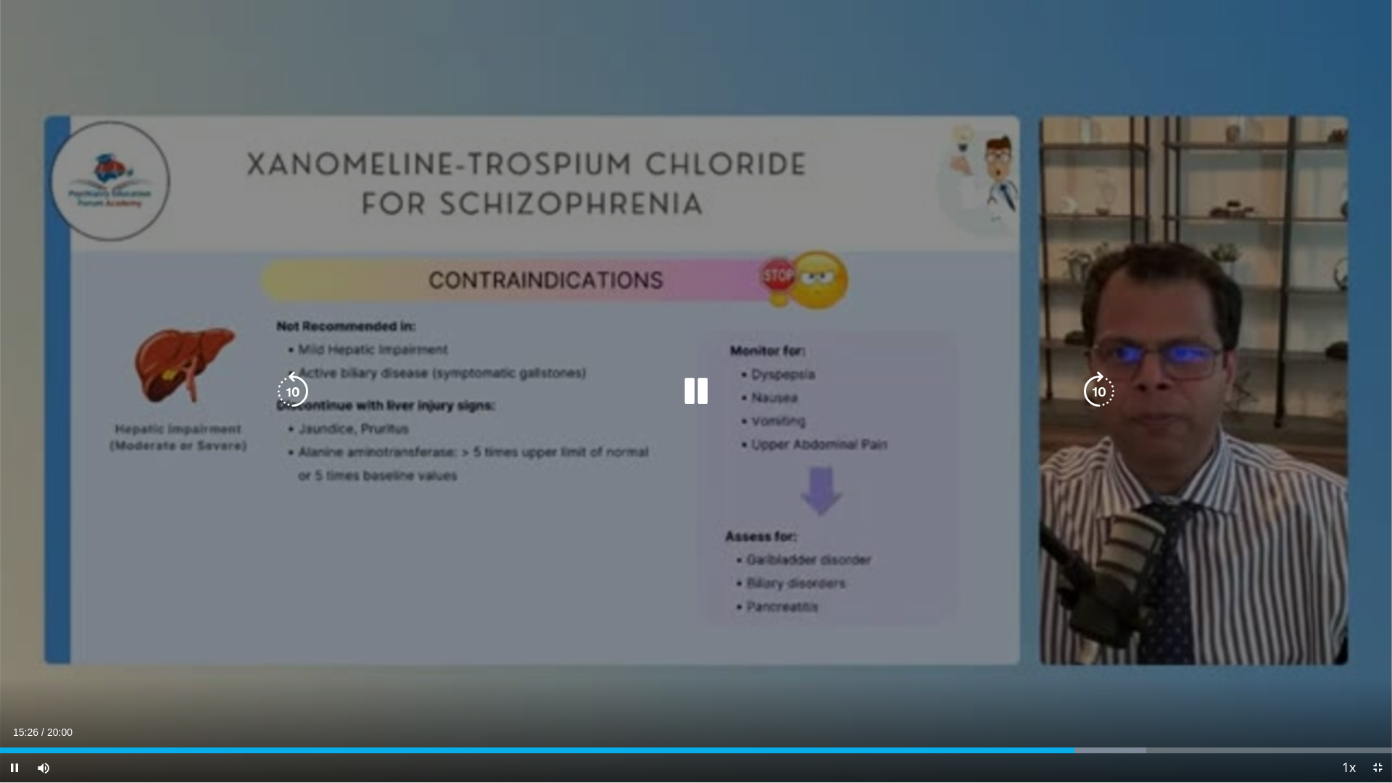
click at [1085, 684] on div "Loaded : 82.32% 15:26 15:25" at bounding box center [696, 747] width 1392 height 14
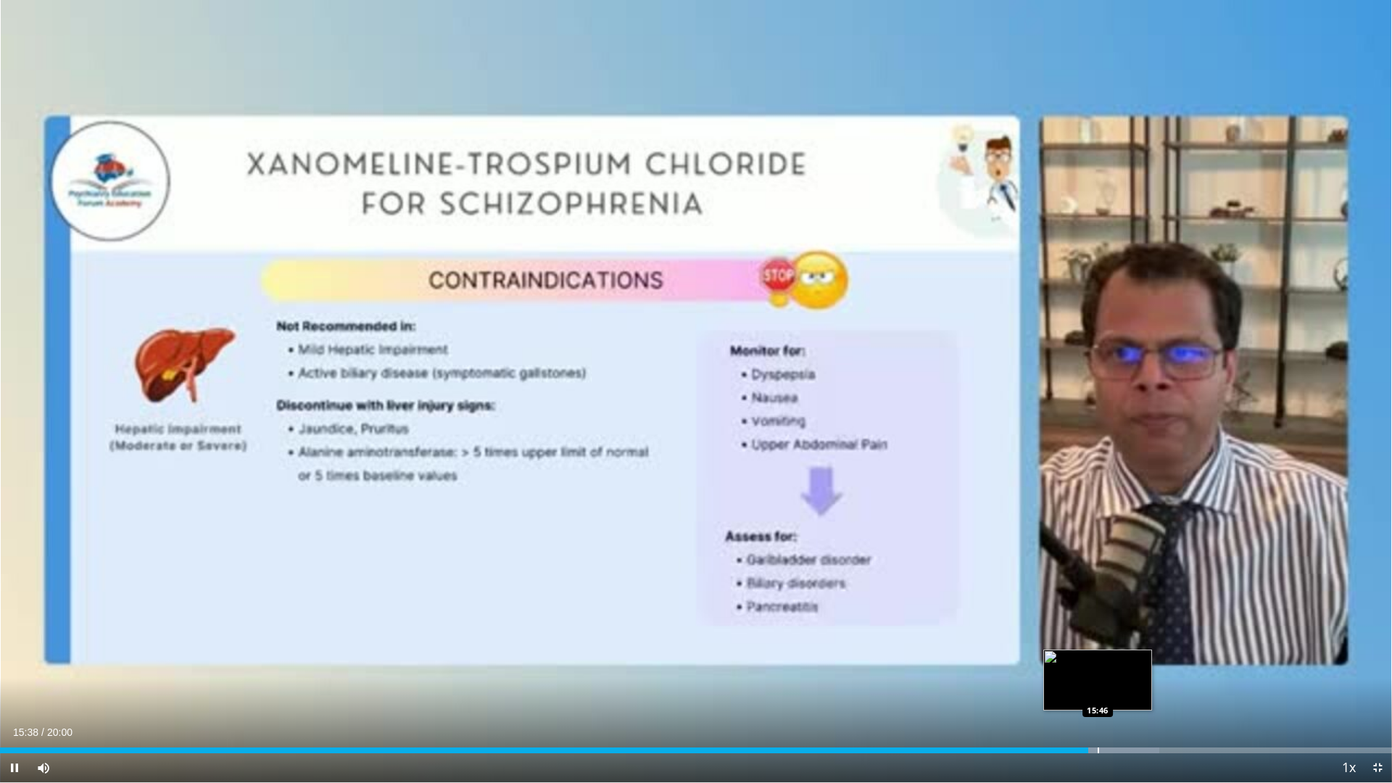
click at [1098, 684] on div "Loaded : 83.29% 15:38 15:46" at bounding box center [696, 747] width 1392 height 14
click at [1108, 684] on div "Loaded : 83.99% 15:47 15:52" at bounding box center [696, 747] width 1392 height 14
click at [1120, 684] on div "Loaded : 84.82% 16:06 16:06" at bounding box center [696, 751] width 1392 height 6
click at [1122, 684] on div "Progress Bar" at bounding box center [1122, 751] width 1 height 6
click at [1114, 684] on div "Progress Bar" at bounding box center [1114, 751] width 1 height 6
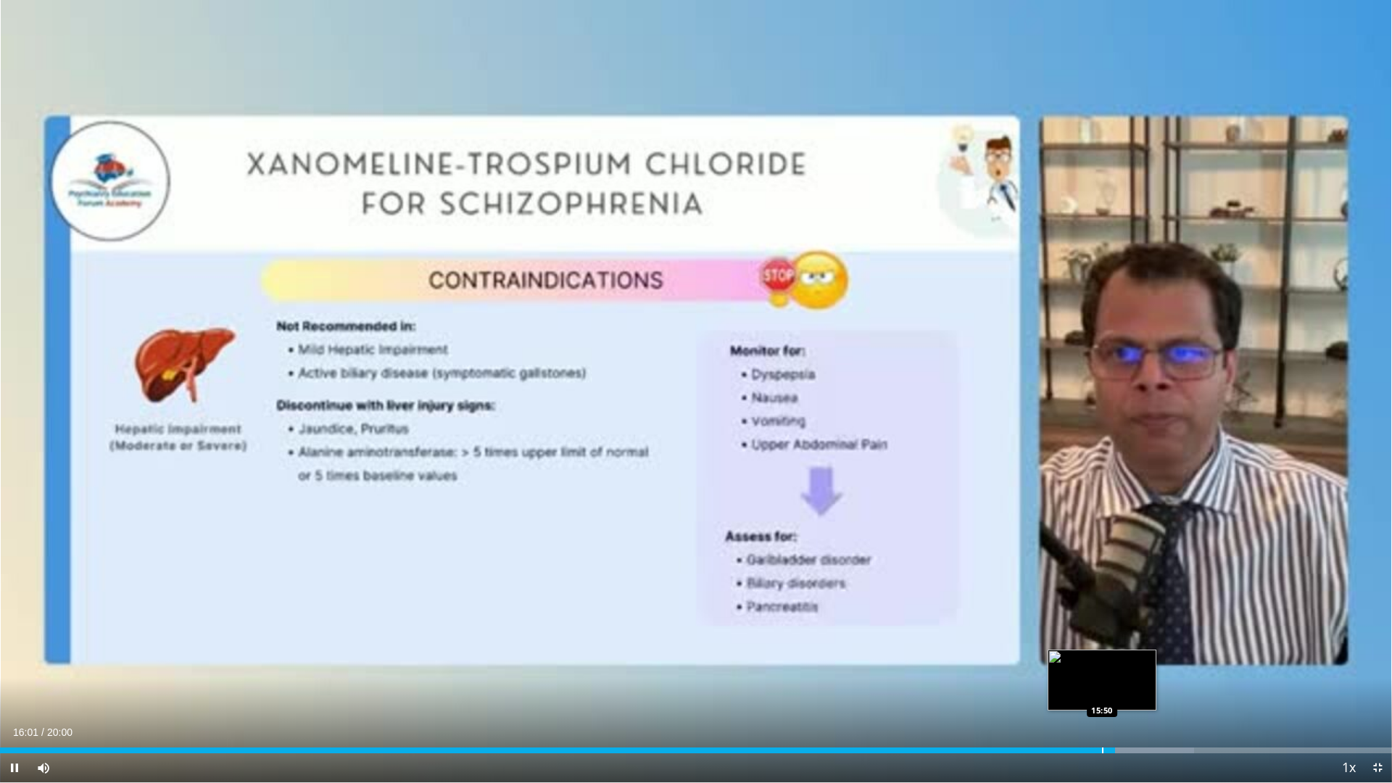
click at [1102, 684] on div "Progress Bar" at bounding box center [1102, 751] width 1 height 6
click at [1098, 684] on div "Progress Bar" at bounding box center [1098, 751] width 1 height 6
click at [1093, 684] on div "Progress Bar" at bounding box center [1093, 751] width 1 height 6
click at [1091, 684] on div "Progress Bar" at bounding box center [1091, 751] width 1 height 6
click at [1085, 684] on div "Progress Bar" at bounding box center [1085, 751] width 1 height 6
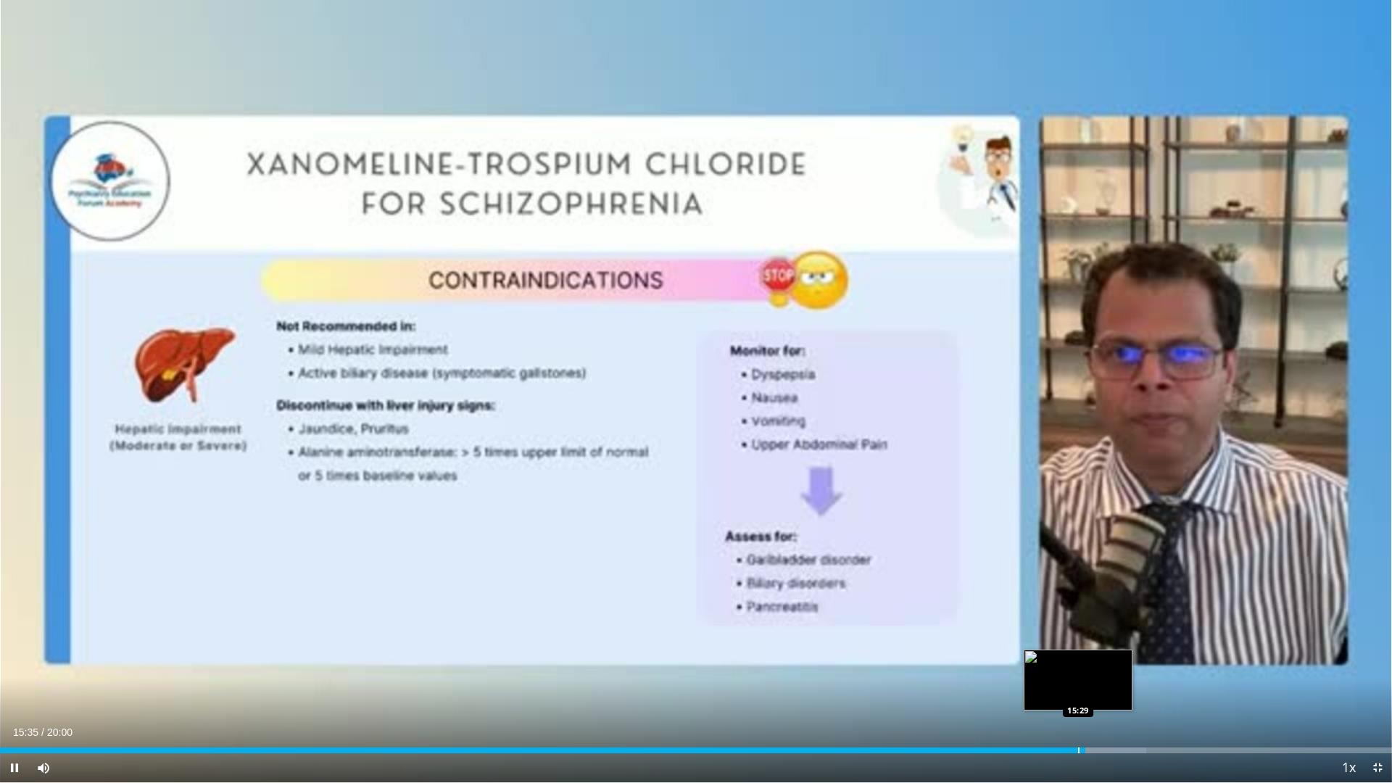
click at [1078, 684] on div "Progress Bar" at bounding box center [1078, 751] width 1 height 6
click at [1064, 684] on div "15:30" at bounding box center [539, 751] width 1079 height 6
click at [1069, 684] on div "Progress Bar" at bounding box center [1095, 751] width 81 height 6
click at [1093, 684] on div "Progress Bar" at bounding box center [1093, 751] width 1 height 6
click at [1126, 684] on div "Progress Bar" at bounding box center [1126, 751] width 1 height 6
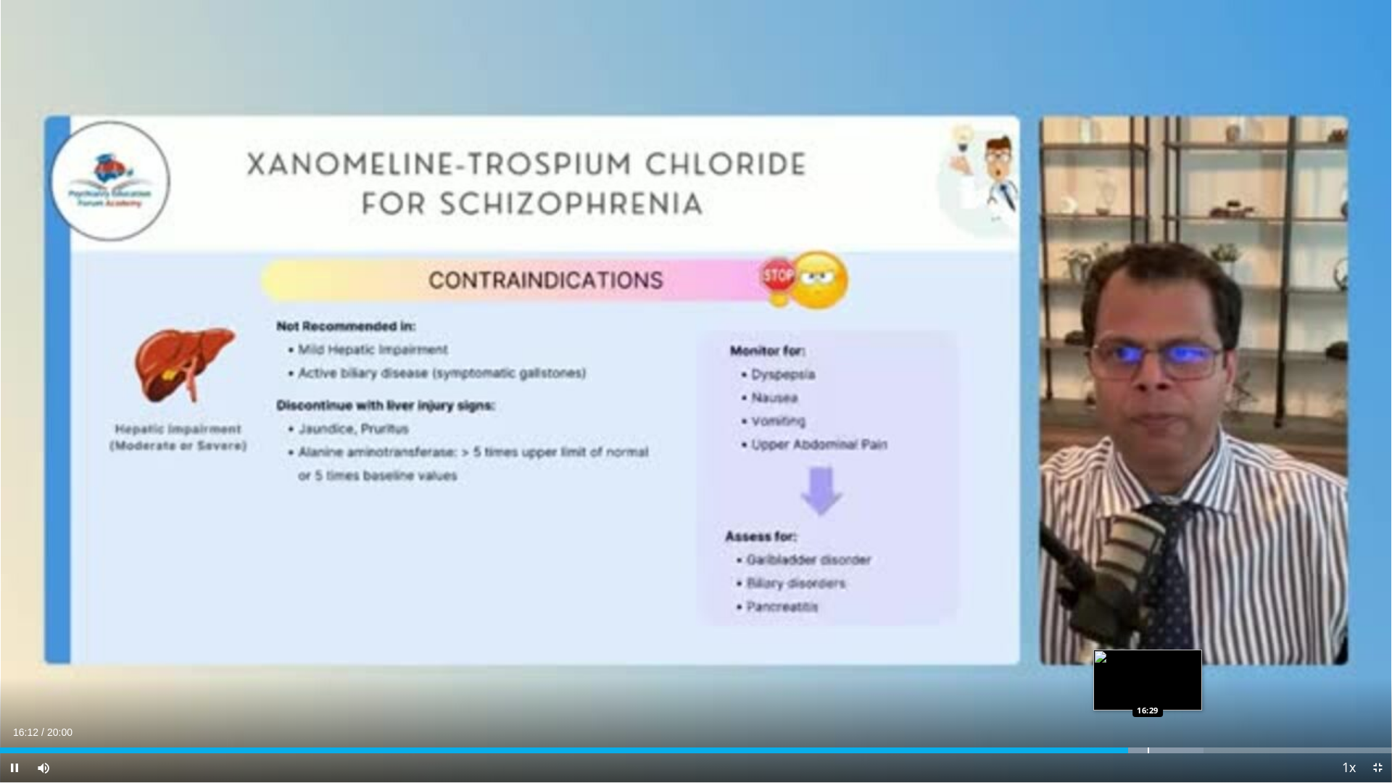
click at [1148, 684] on div "Progress Bar" at bounding box center [1148, 751] width 1 height 6
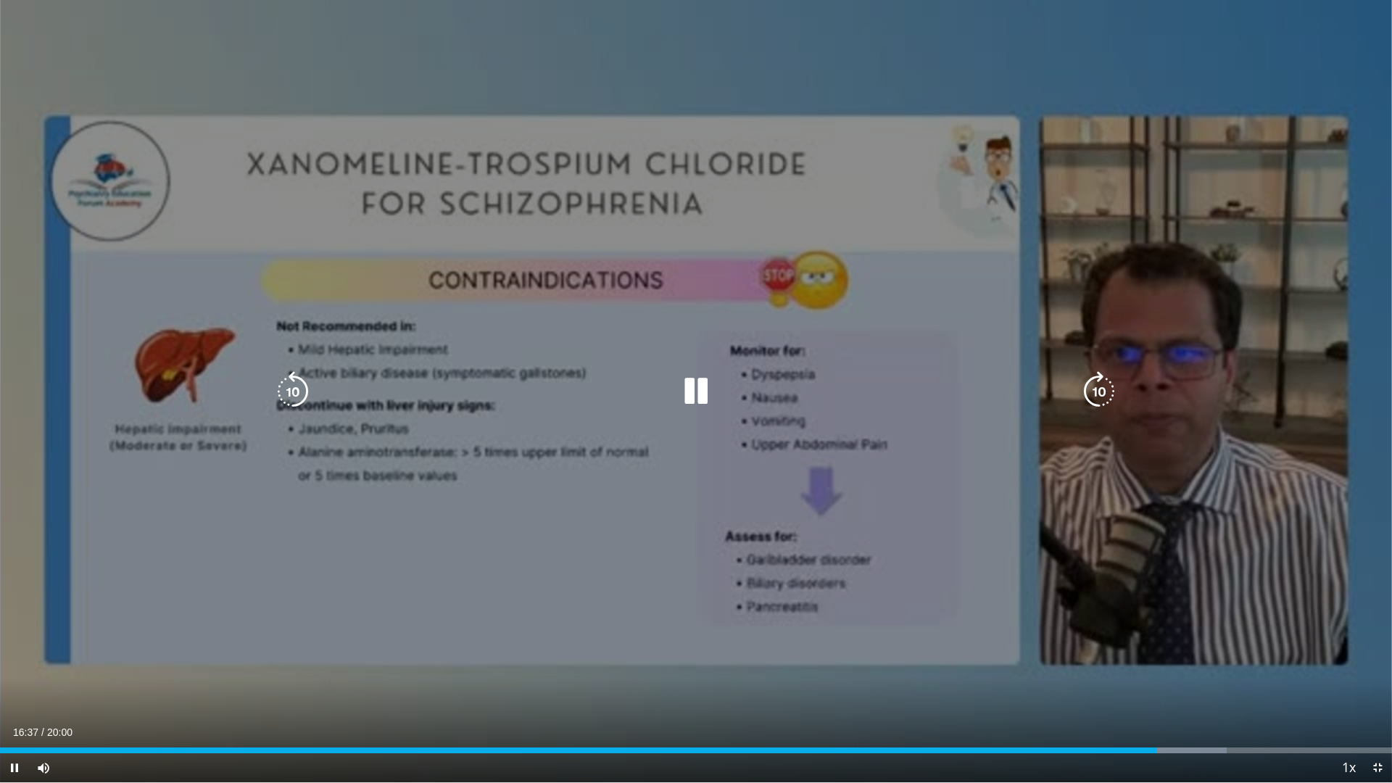
click at [698, 404] on icon "Video Player" at bounding box center [696, 391] width 41 height 41
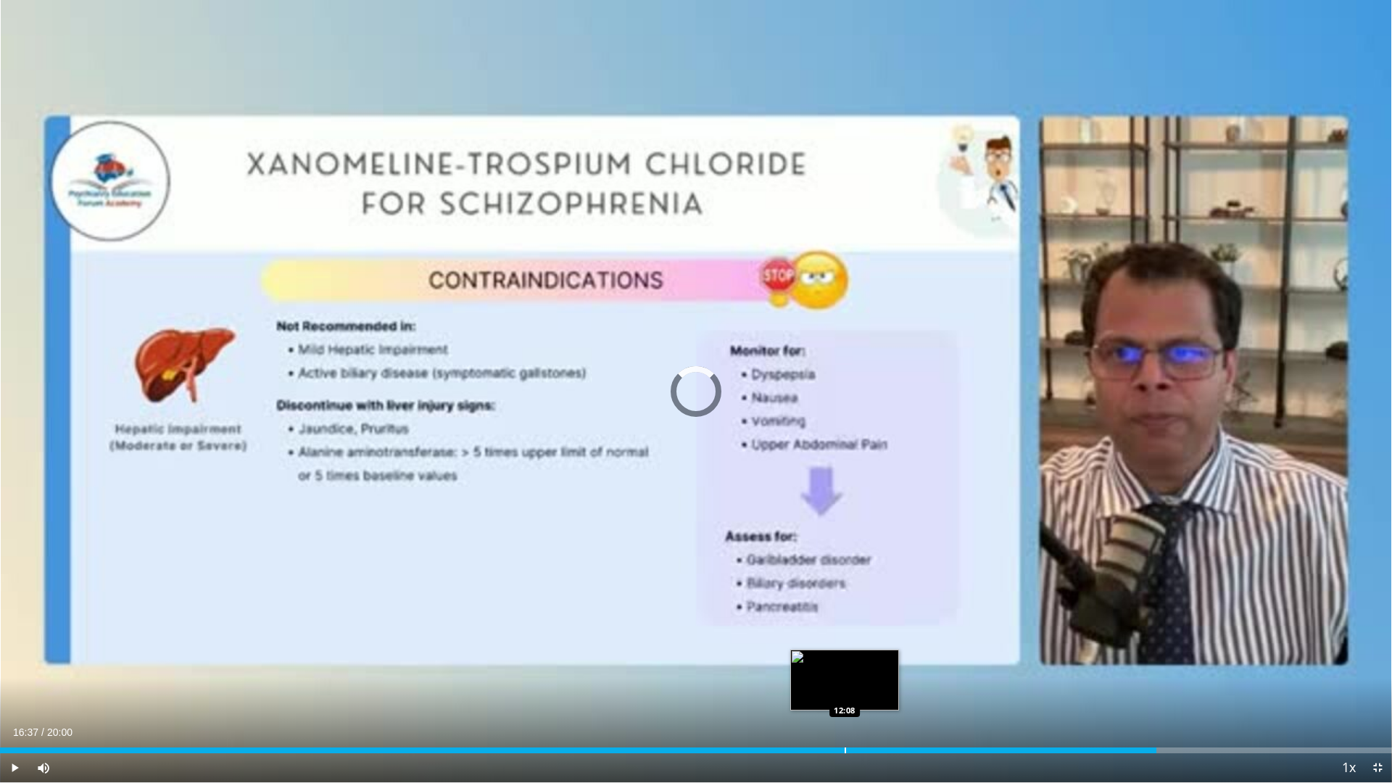
click at [845, 684] on div "Progress Bar" at bounding box center [845, 751] width 1 height 6
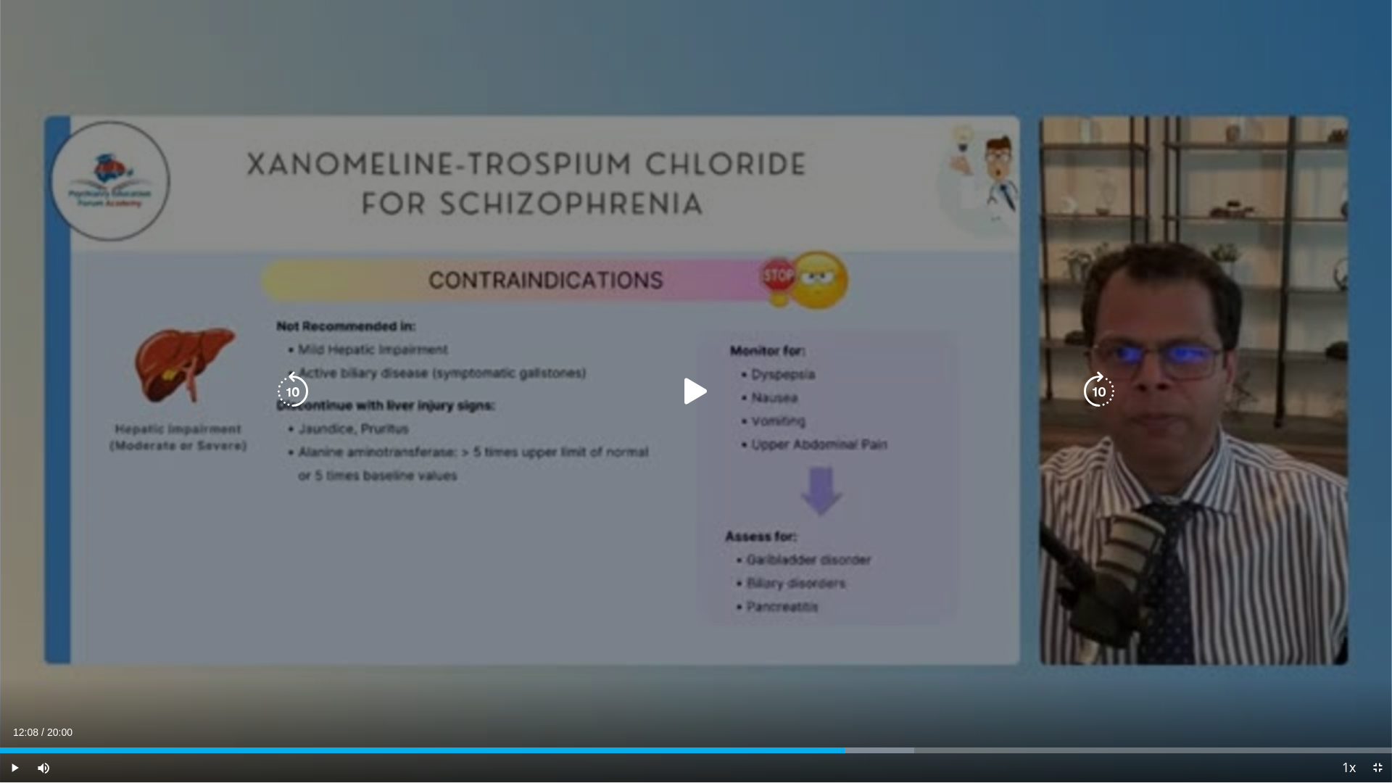
click at [626, 93] on div "10 seconds Tap to unmute" at bounding box center [696, 391] width 1392 height 782
click at [627, 86] on div "10 seconds Tap to unmute" at bounding box center [696, 391] width 1392 height 782
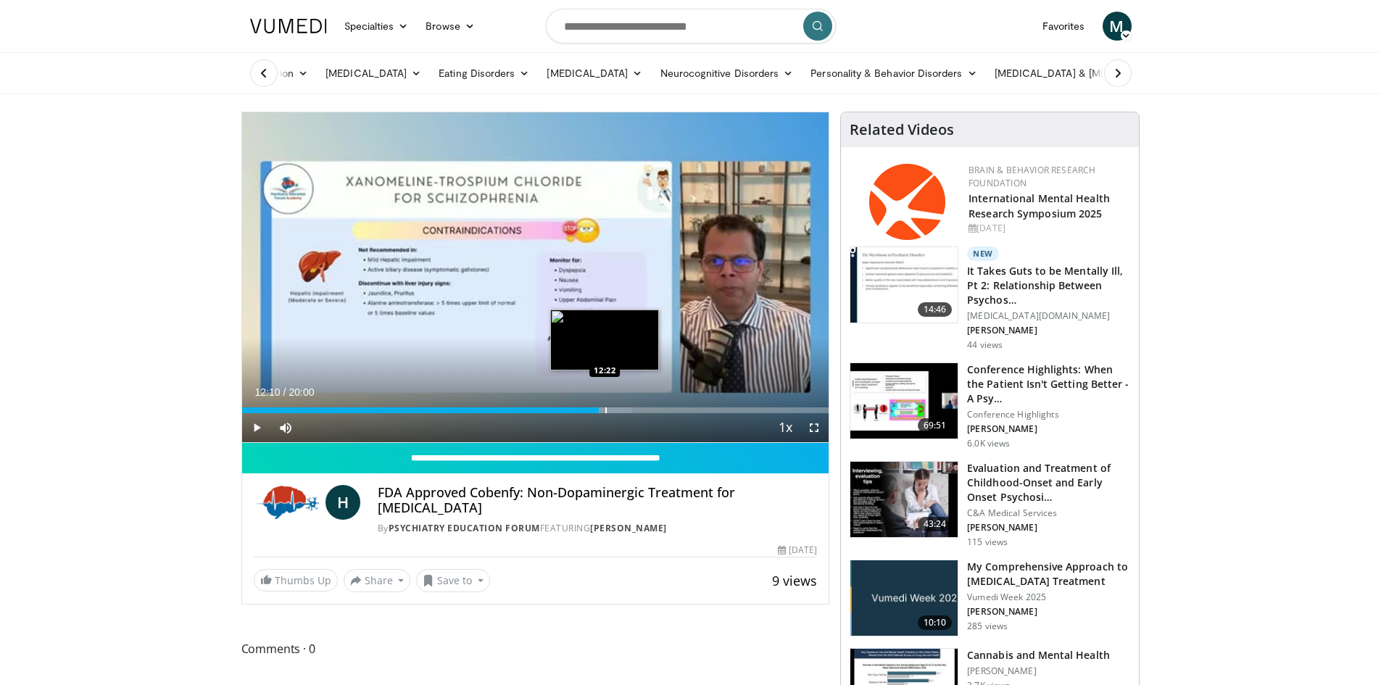
click at [605, 410] on div "Progress Bar" at bounding box center [605, 410] width 1 height 6
click at [611, 412] on div "Progress Bar" at bounding box center [611, 410] width 1 height 6
click at [622, 409] on div "Progress Bar" at bounding box center [622, 410] width 1 height 6
click at [639, 408] on div "Progress Bar" at bounding box center [639, 410] width 1 height 6
click at [808, 431] on span "Video Player" at bounding box center [814, 427] width 29 height 29
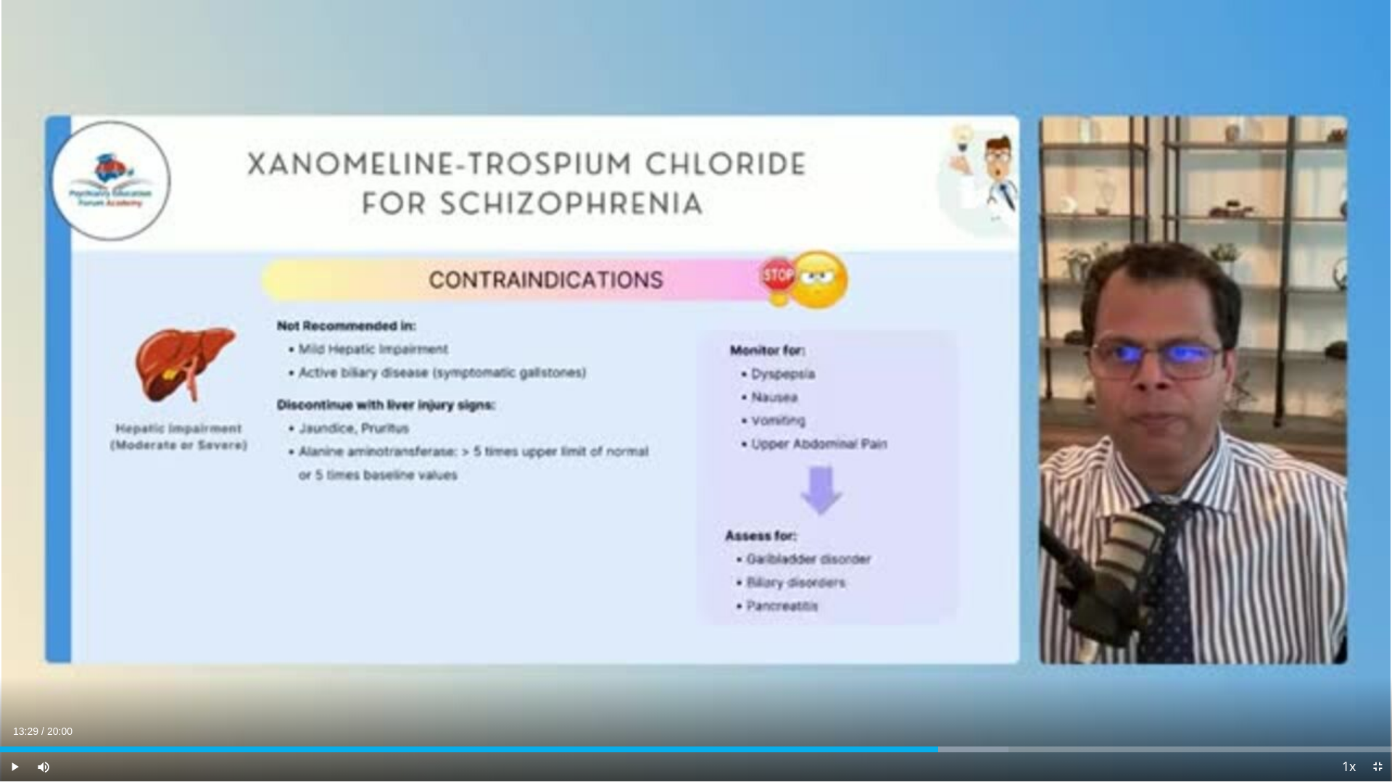
click at [745, 684] on div "Current Time 13:29 / Duration 20:00 Play Skip Backward Skip Forward Mute Loaded…" at bounding box center [696, 767] width 1392 height 29
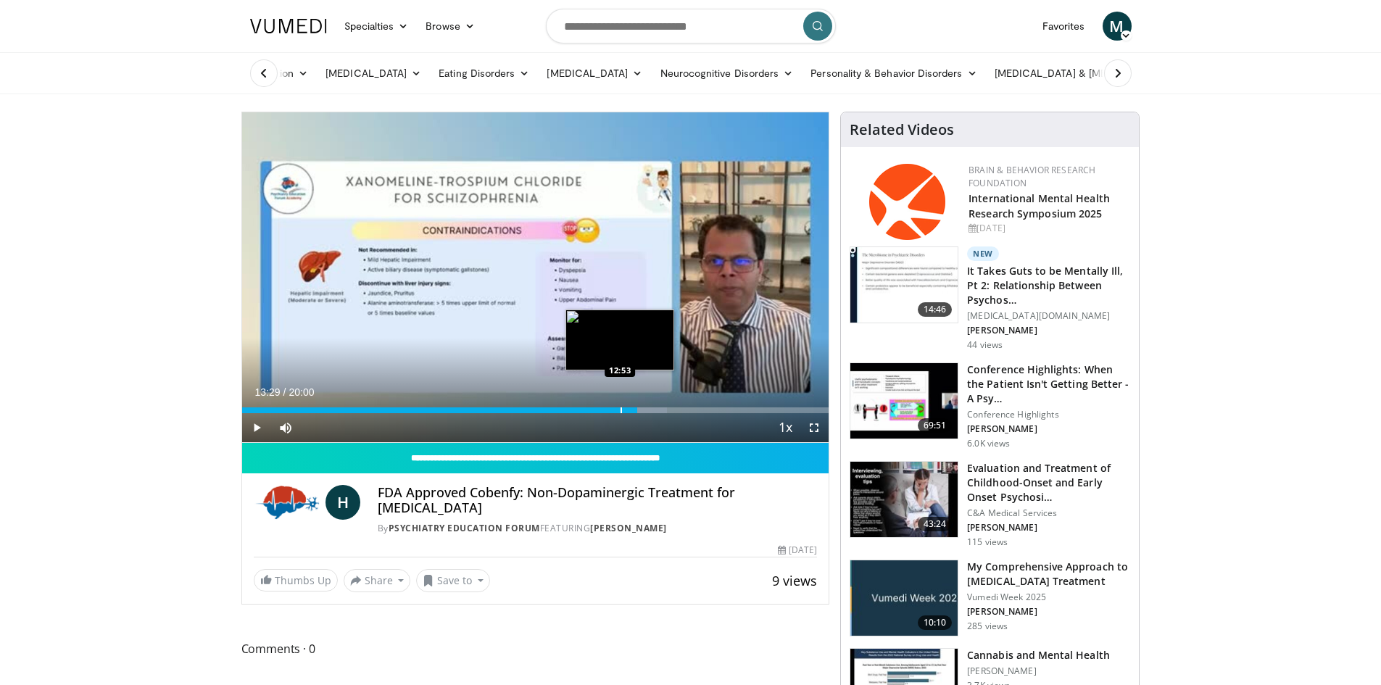
click at [621, 412] on div "Progress Bar" at bounding box center [621, 410] width 1 height 6
click at [597, 411] on div "Progress Bar" at bounding box center [597, 410] width 1 height 6
